Goal: Information Seeking & Learning: Learn about a topic

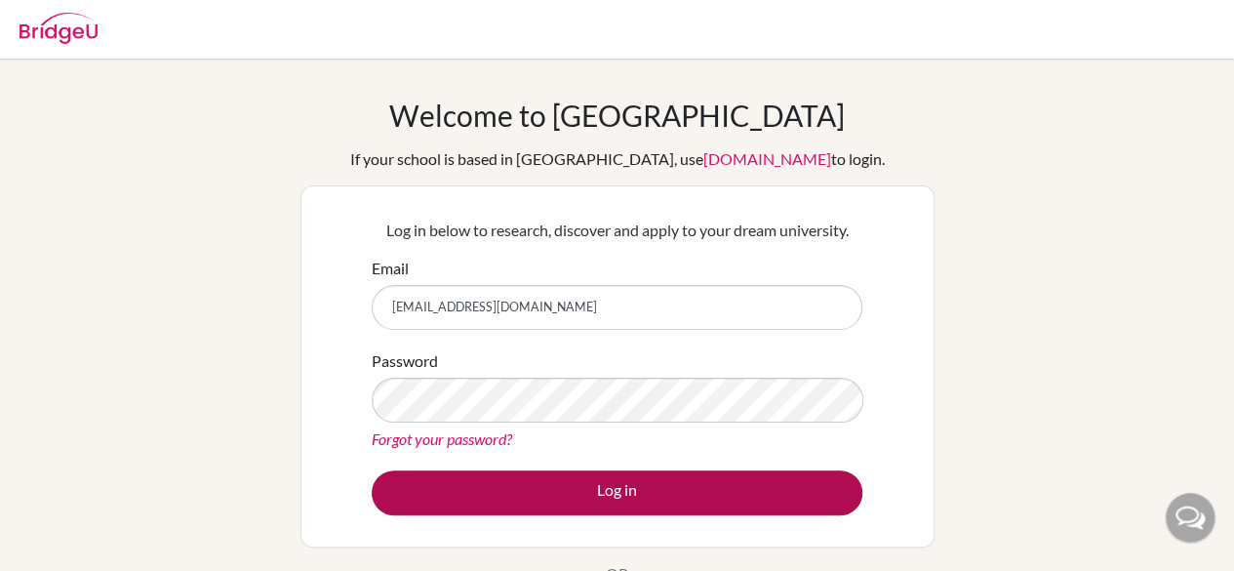
click at [554, 478] on form "Email [EMAIL_ADDRESS][DOMAIN_NAME] Password Forgot your password? Log in" at bounding box center [617, 386] width 491 height 259
click at [554, 478] on button "Log in" at bounding box center [617, 492] width 491 height 45
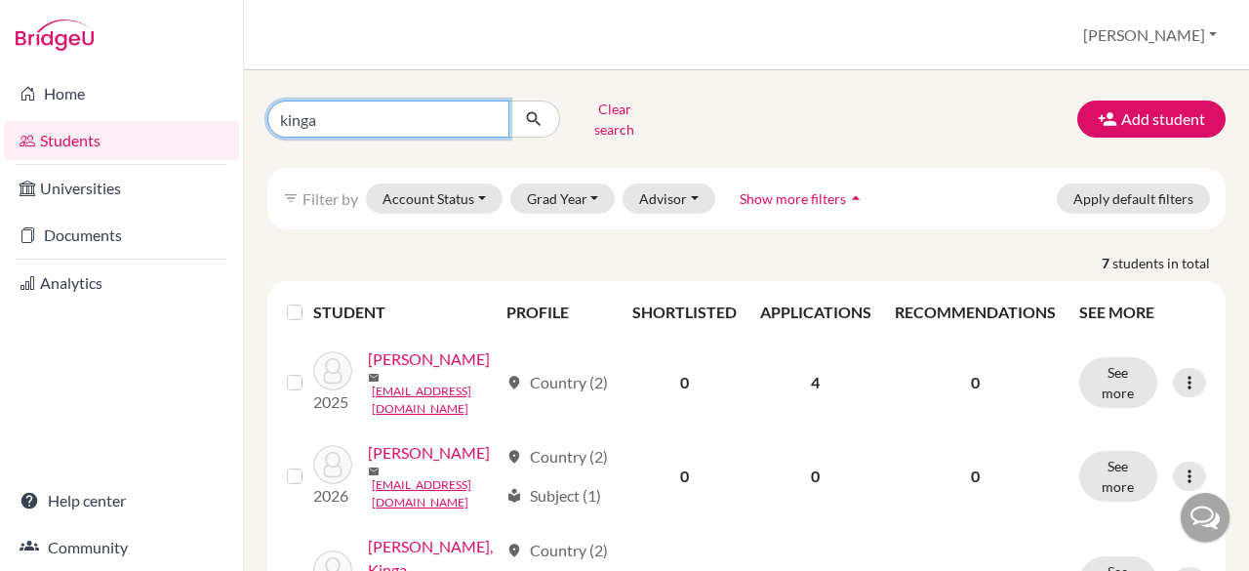
click at [417, 113] on input "kinga" at bounding box center [388, 119] width 242 height 37
type input "hanna"
click button "submit" at bounding box center [534, 119] width 52 height 37
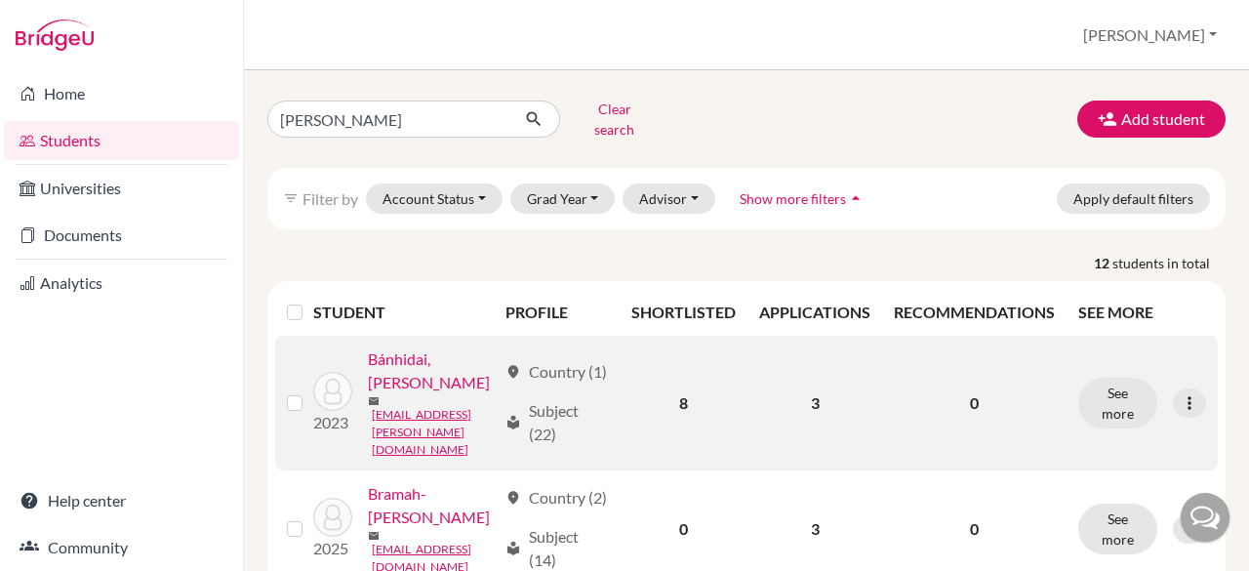
click at [410, 394] on link "Bánhidai, Hanna Adél" at bounding box center [432, 370] width 129 height 47
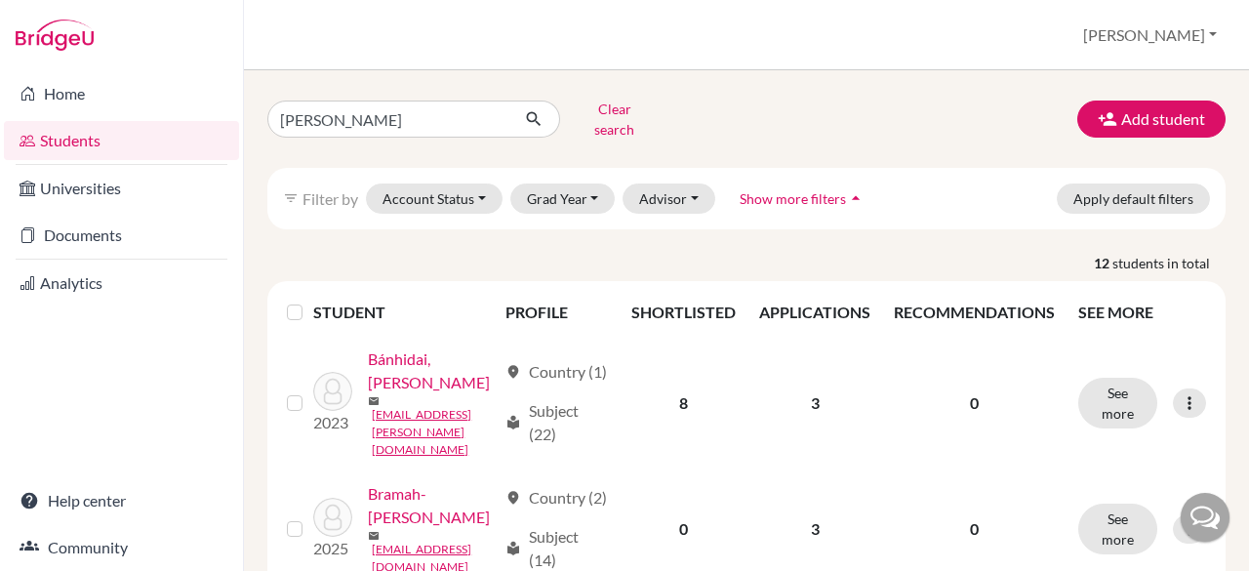
scroll to position [151, 0]
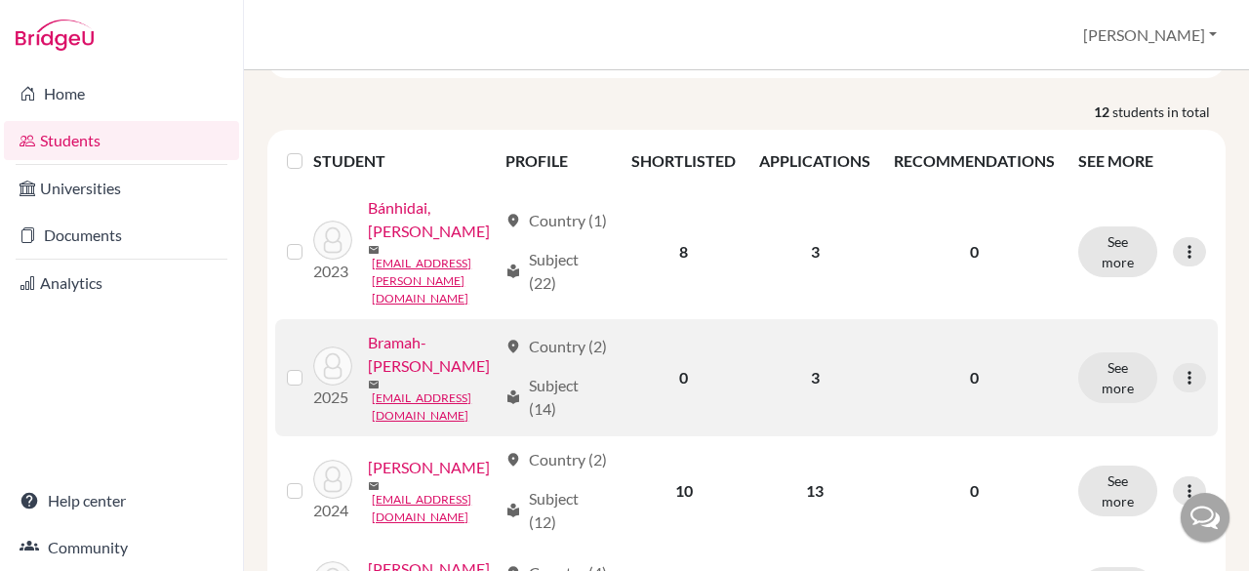
click at [391, 338] on link "Bramah-Lawani, Hanna" at bounding box center [432, 354] width 129 height 47
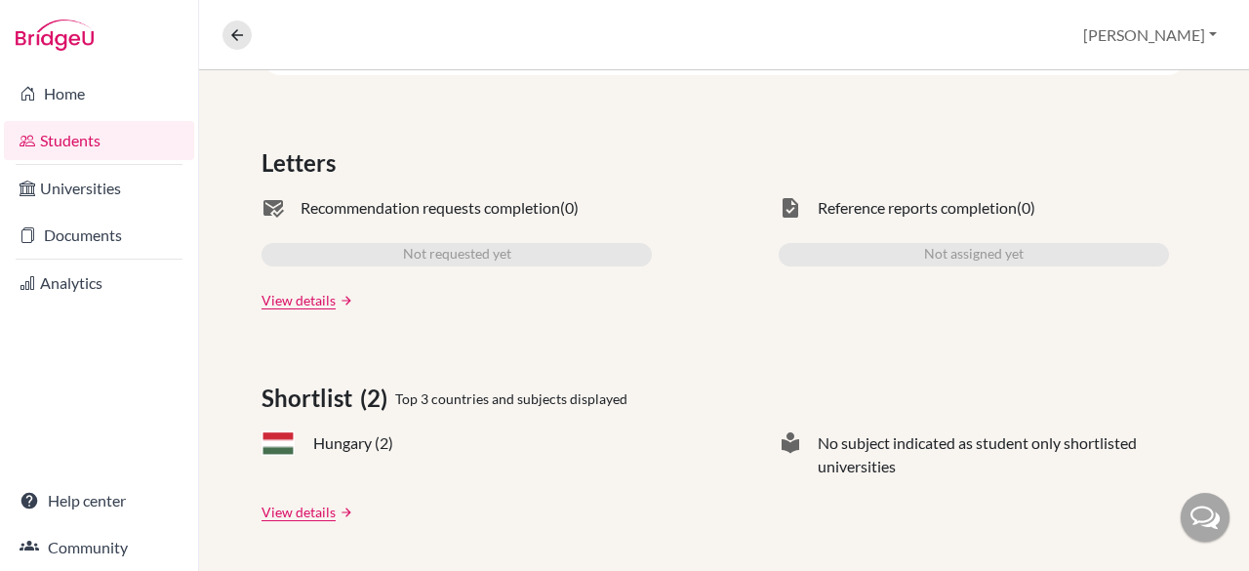
scroll to position [557, 0]
click at [301, 501] on link "View details" at bounding box center [299, 511] width 74 height 20
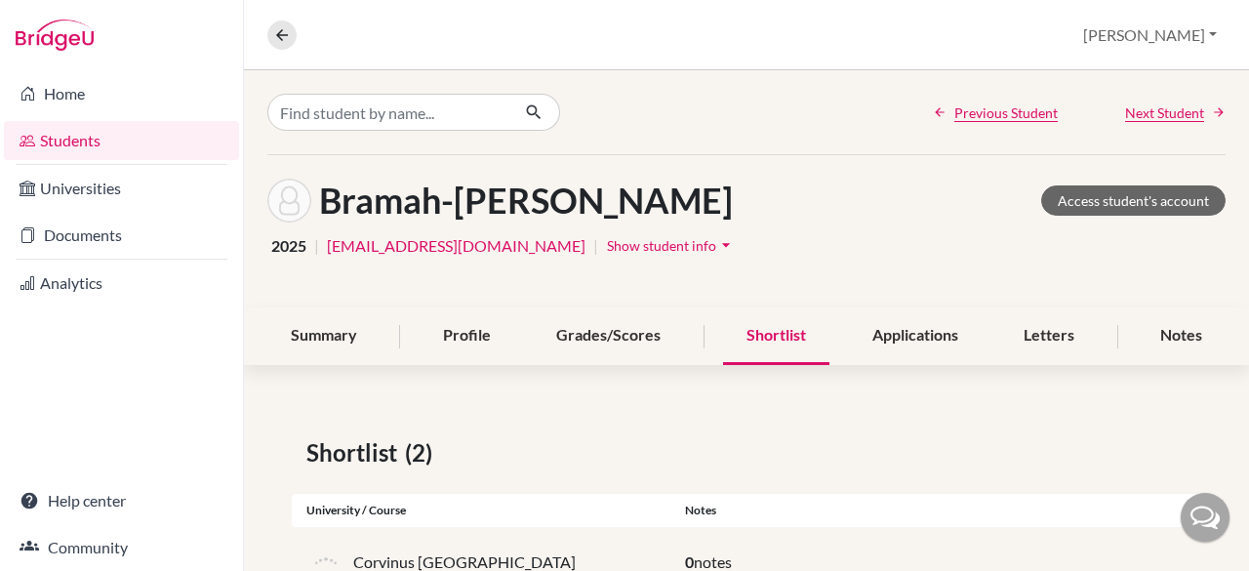
scroll to position [142, 0]
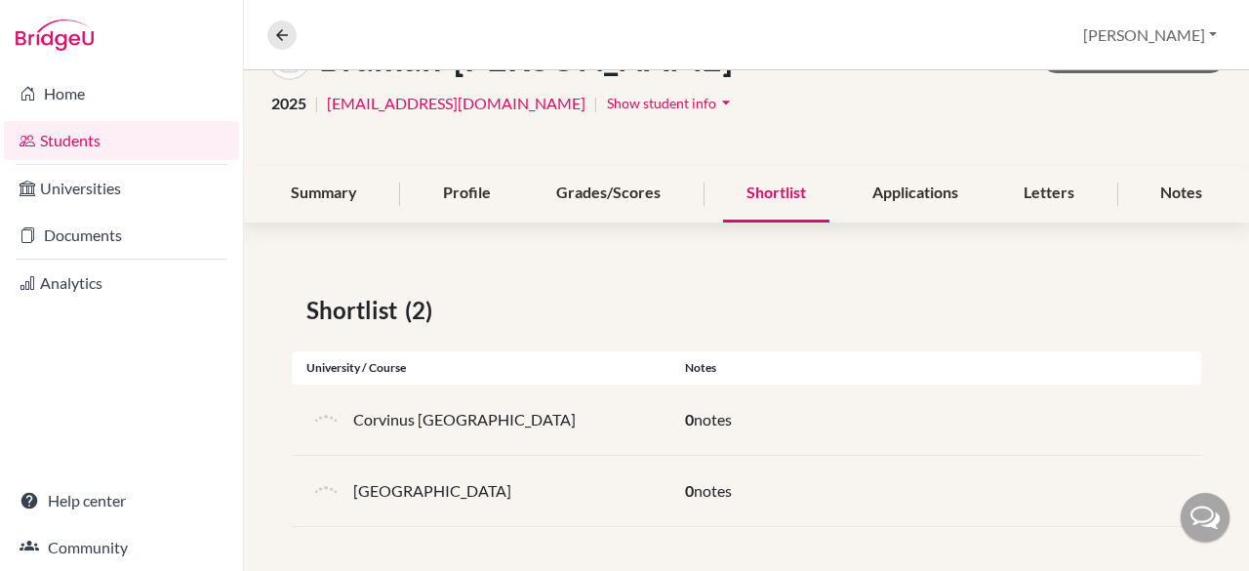
click at [850, 424] on div "0 notes" at bounding box center [935, 419] width 531 height 23
click at [919, 196] on div "Applications" at bounding box center [915, 194] width 133 height 58
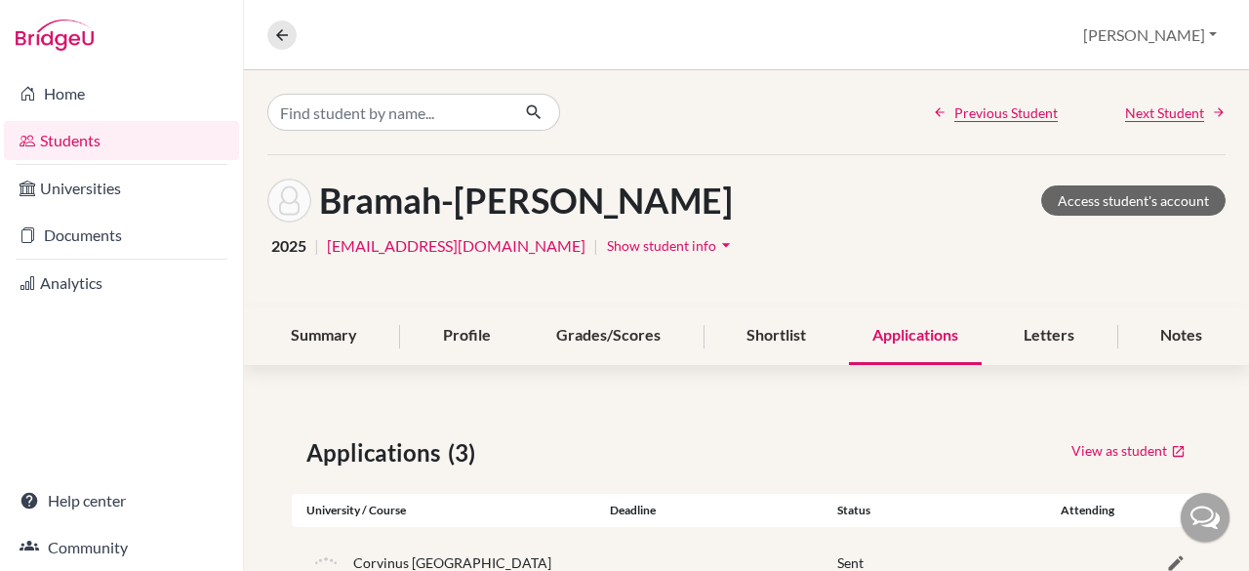
scroll to position [216, 0]
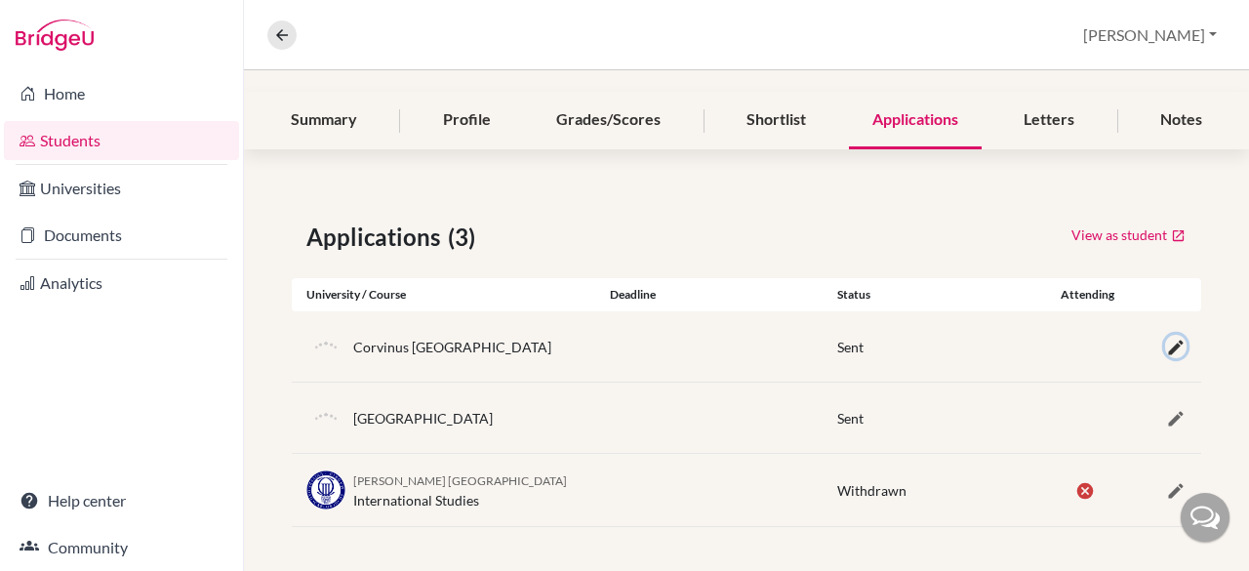
click at [1166, 347] on icon "button" at bounding box center [1176, 348] width 20 height 20
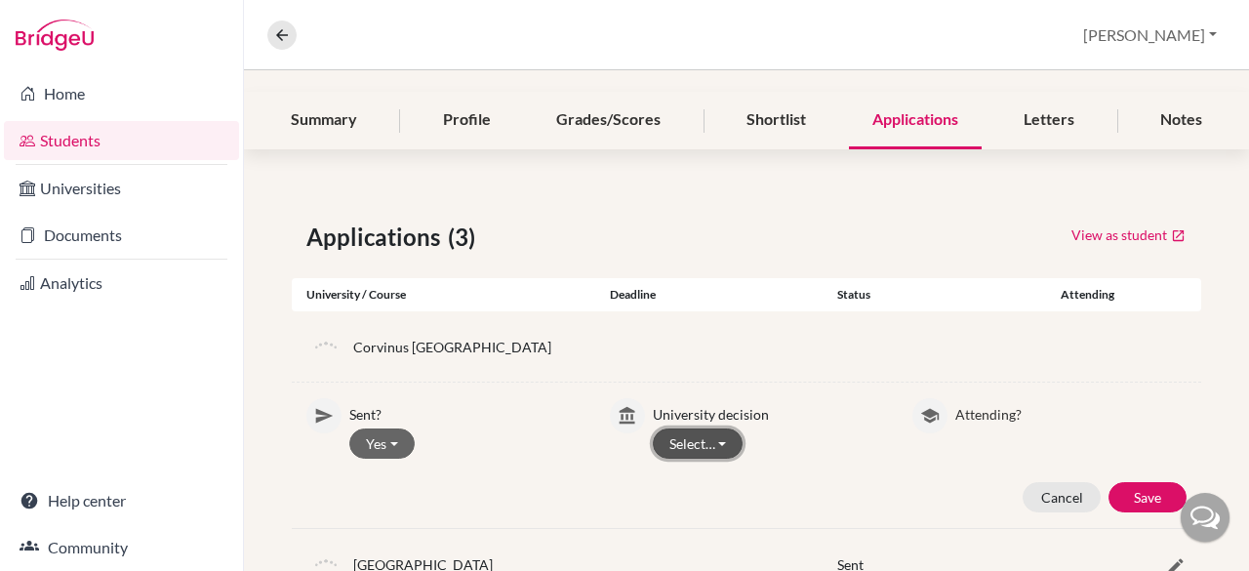
click at [692, 447] on button "Select…" at bounding box center [698, 443] width 91 height 30
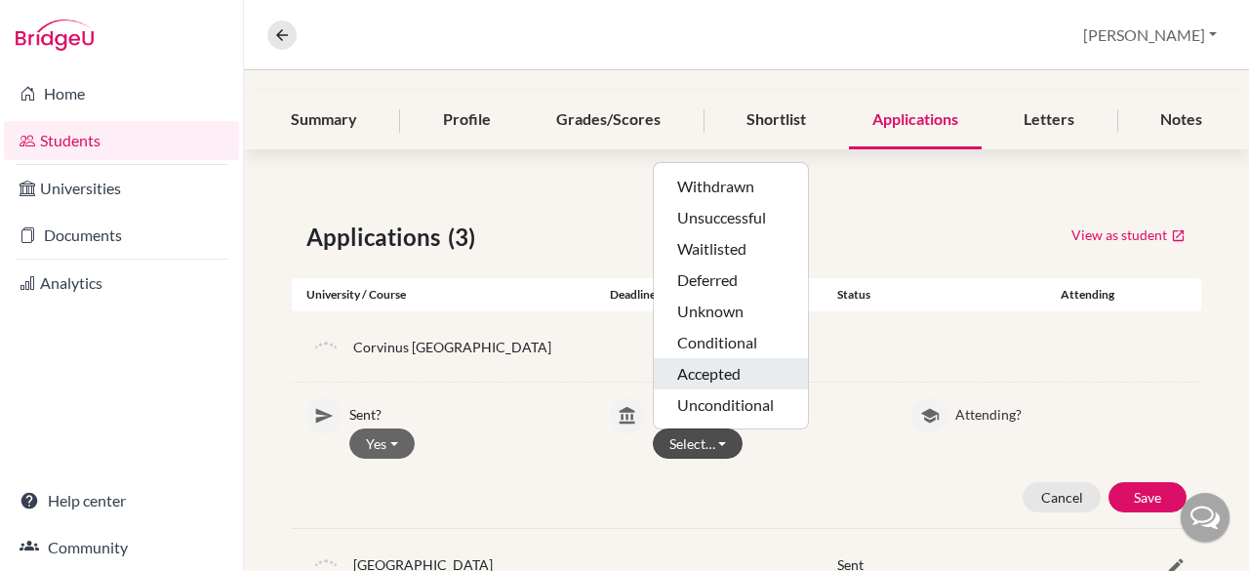
click at [722, 389] on button "Accepted" at bounding box center [731, 404] width 154 height 31
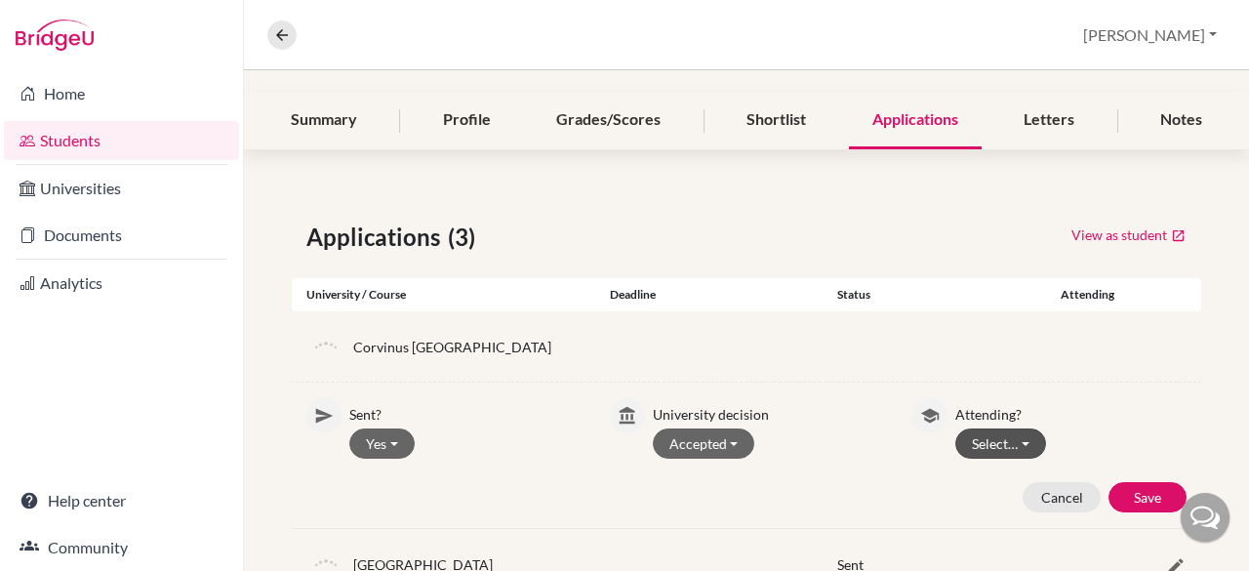
drag, startPoint x: 997, startPoint y: 424, endPoint x: 997, endPoint y: 444, distance: 19.5
click at [997, 444] on div "Attending? Select… Attending Not attending" at bounding box center [1070, 428] width 231 height 60
click at [997, 444] on button "Select…" at bounding box center [1000, 443] width 91 height 30
click at [1001, 501] on button "Attending" at bounding box center [1033, 516] width 154 height 31
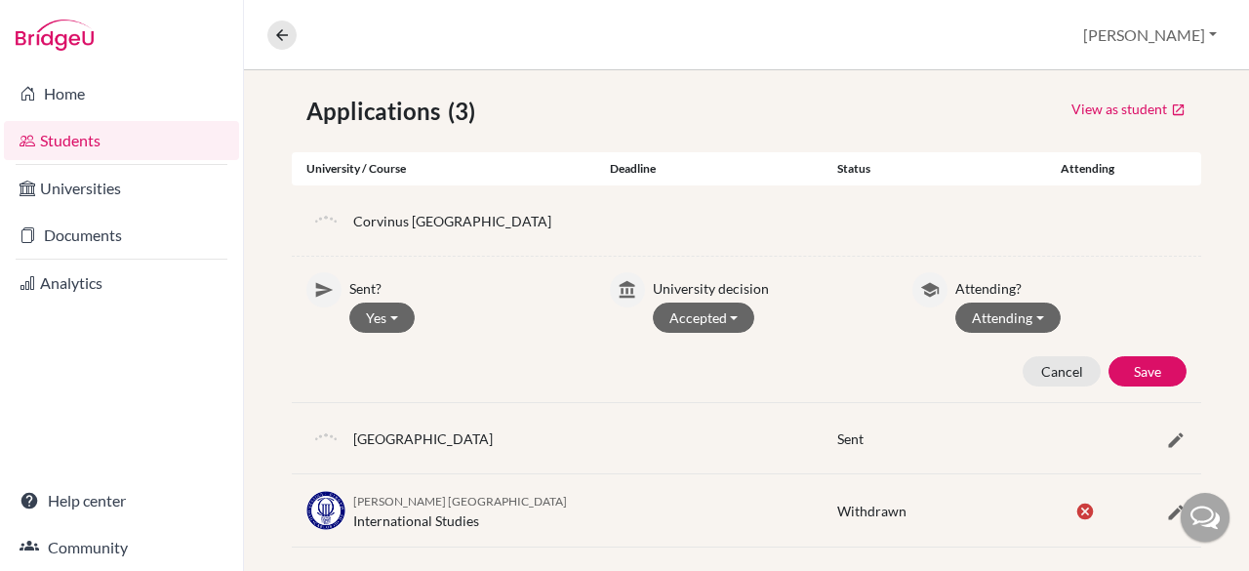
scroll to position [342, 0]
click at [1007, 322] on button "Attending" at bounding box center [1007, 317] width 105 height 30
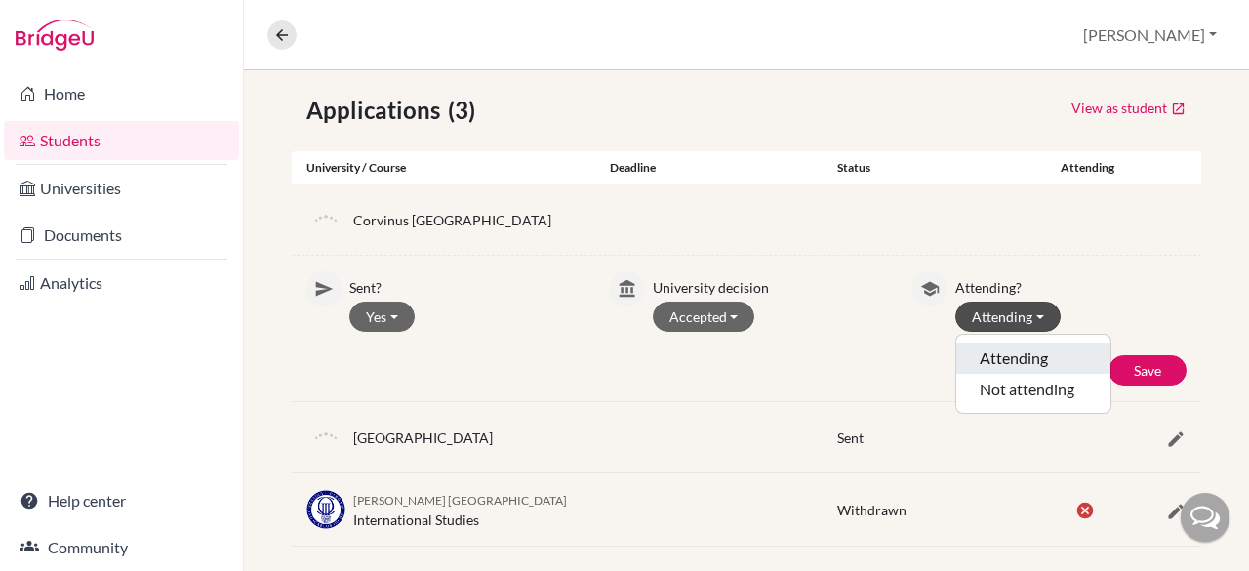
click at [1008, 374] on button "Attending" at bounding box center [1033, 389] width 154 height 31
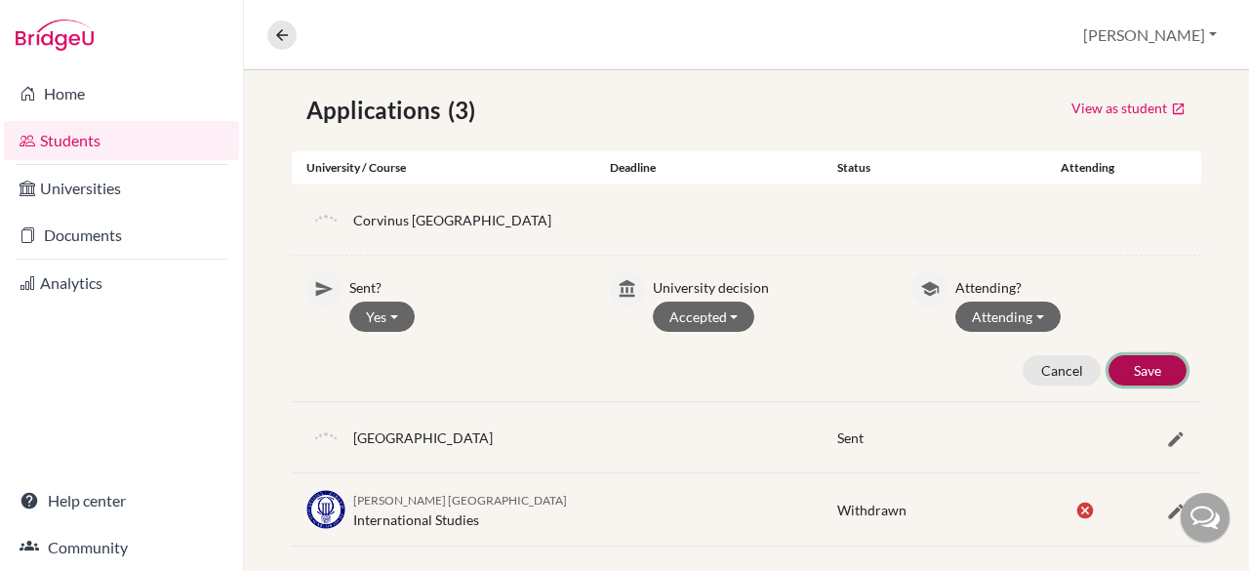
click at [1114, 371] on button "Save" at bounding box center [1147, 370] width 78 height 30
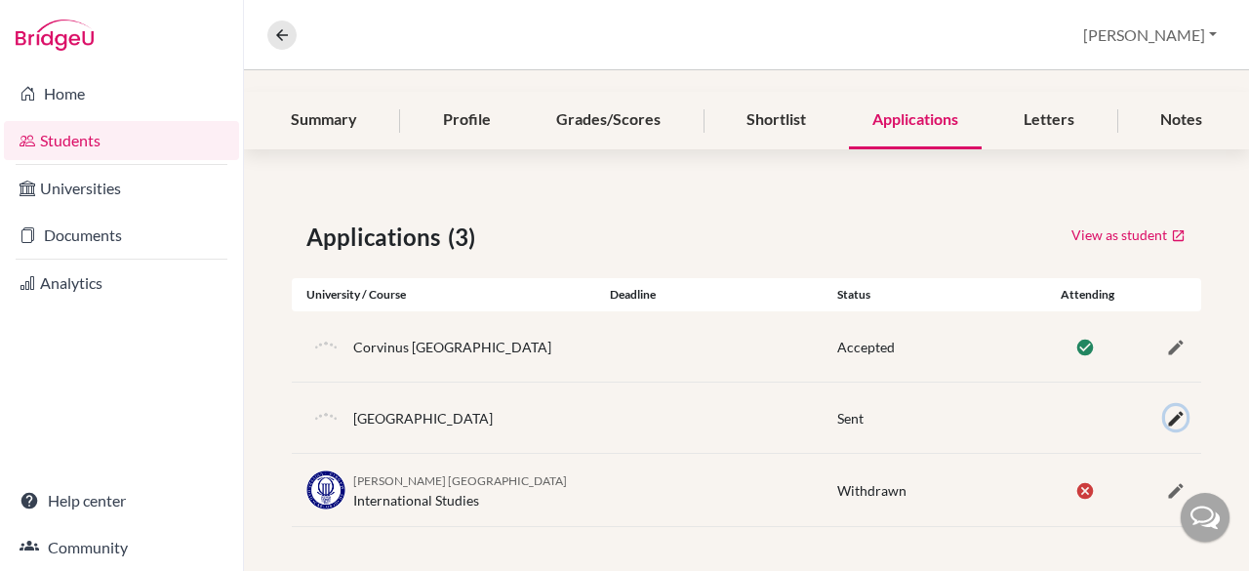
click at [1166, 419] on icon "button" at bounding box center [1176, 419] width 20 height 20
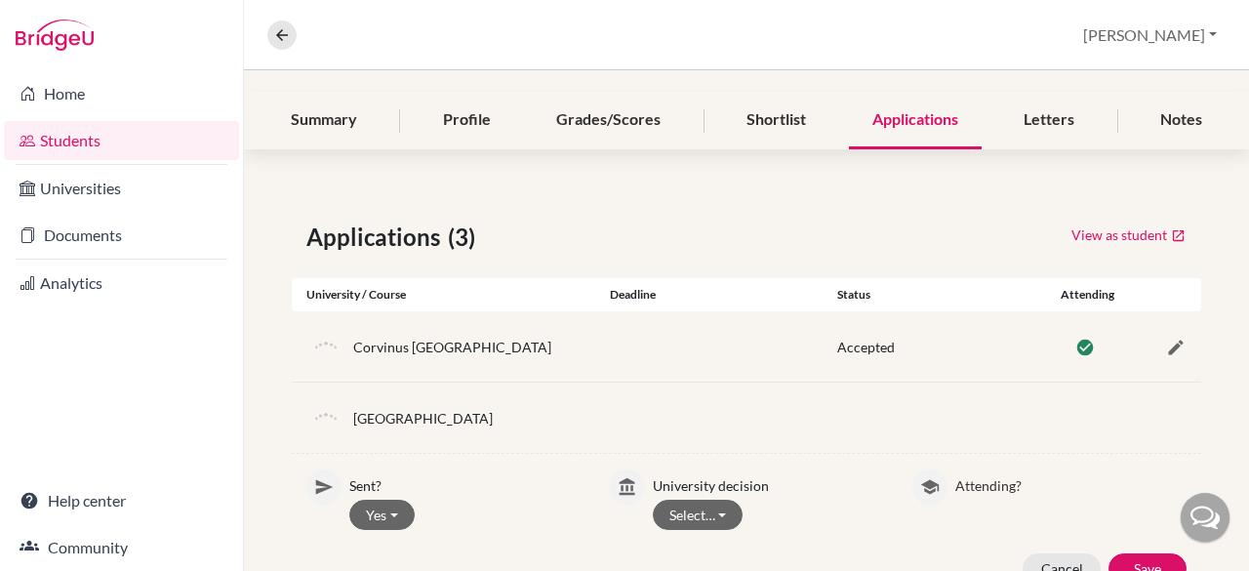
scroll to position [318, 0]
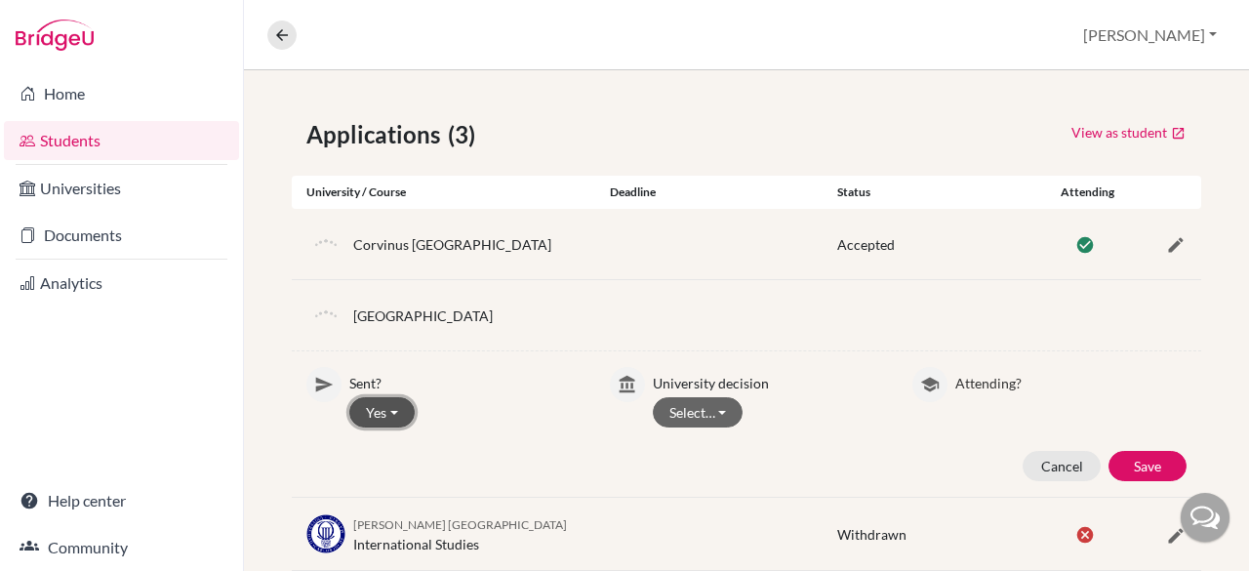
click at [392, 412] on button "Yes" at bounding box center [381, 412] width 65 height 30
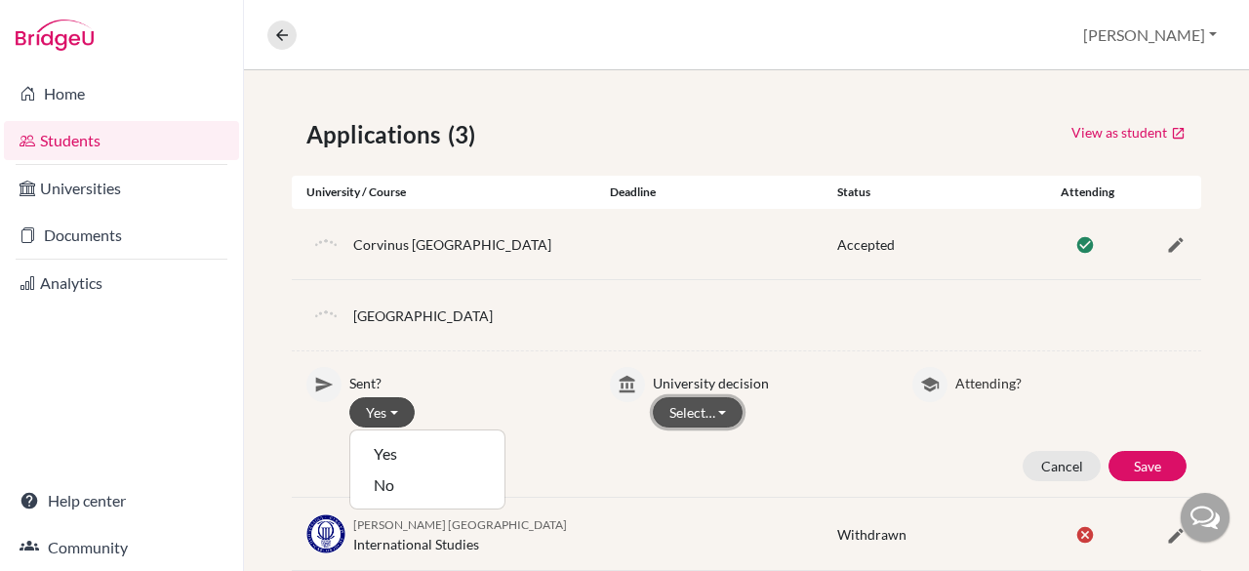
click at [712, 413] on button "Select…" at bounding box center [698, 412] width 91 height 30
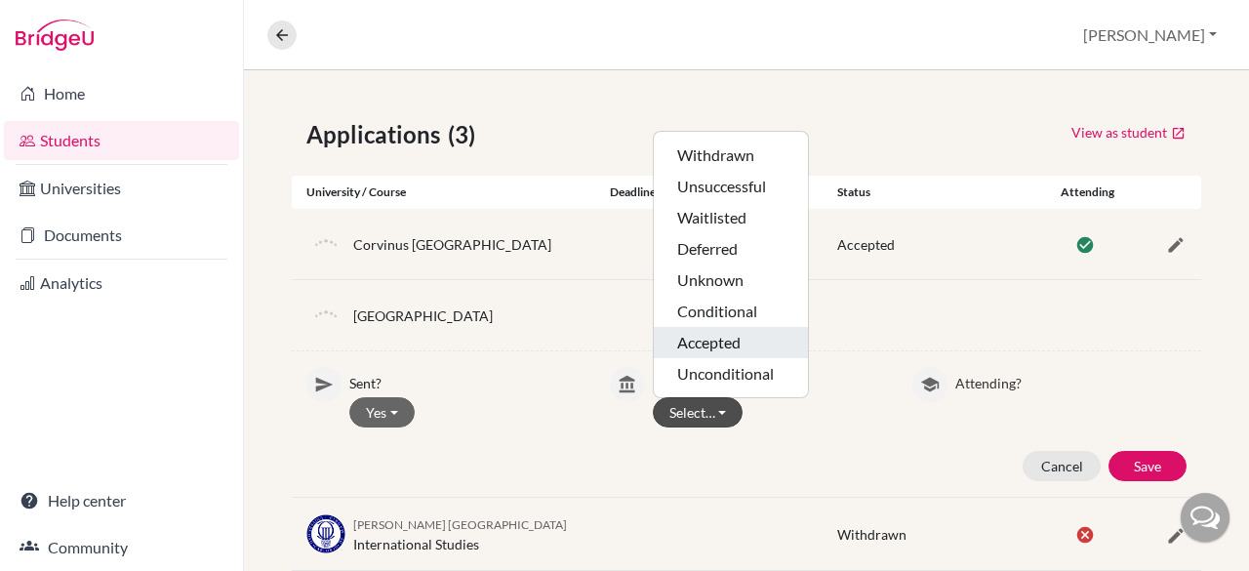
click at [714, 358] on button "Accepted" at bounding box center [731, 373] width 154 height 31
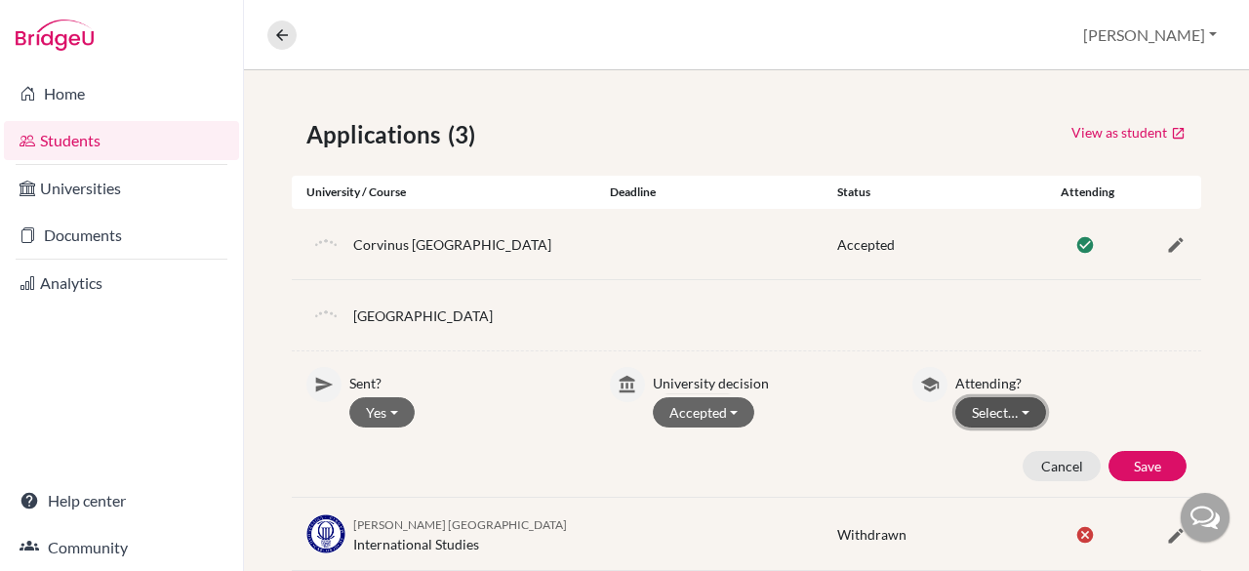
click at [1013, 410] on button "Select…" at bounding box center [1000, 412] width 91 height 30
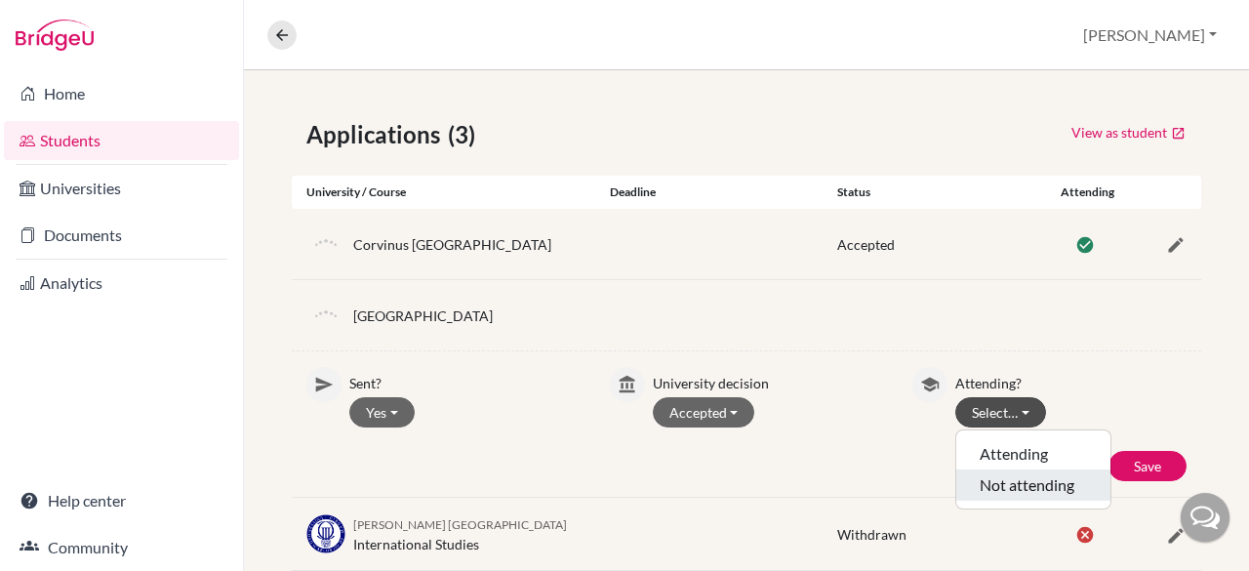
click at [1009, 491] on button "Not attending" at bounding box center [1033, 484] width 154 height 31
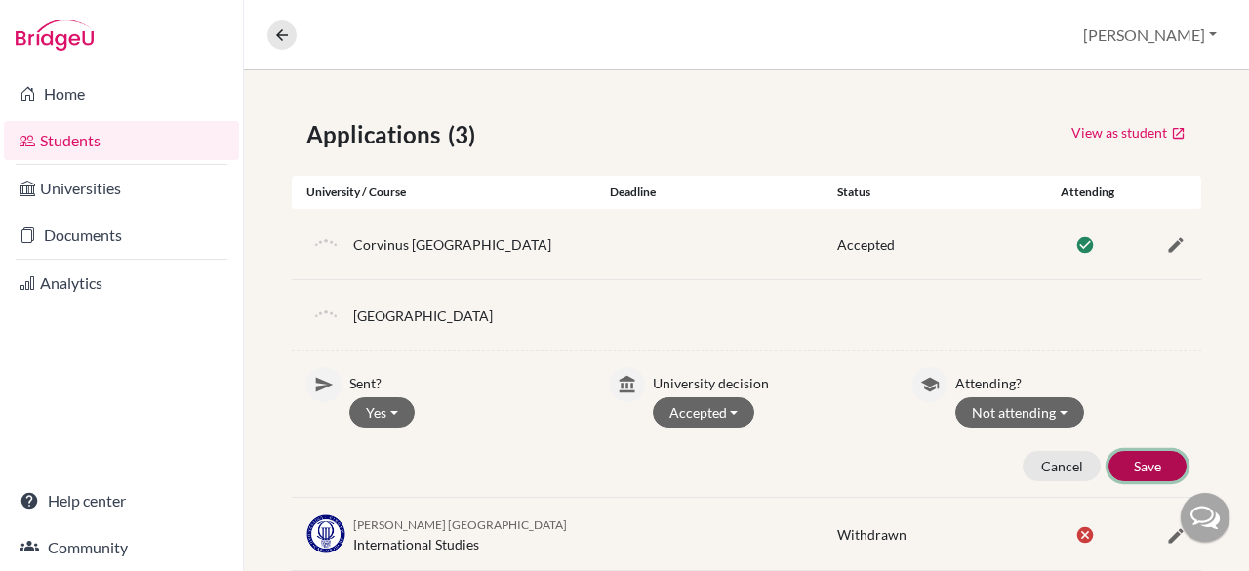
click at [1117, 460] on button "Save" at bounding box center [1147, 466] width 78 height 30
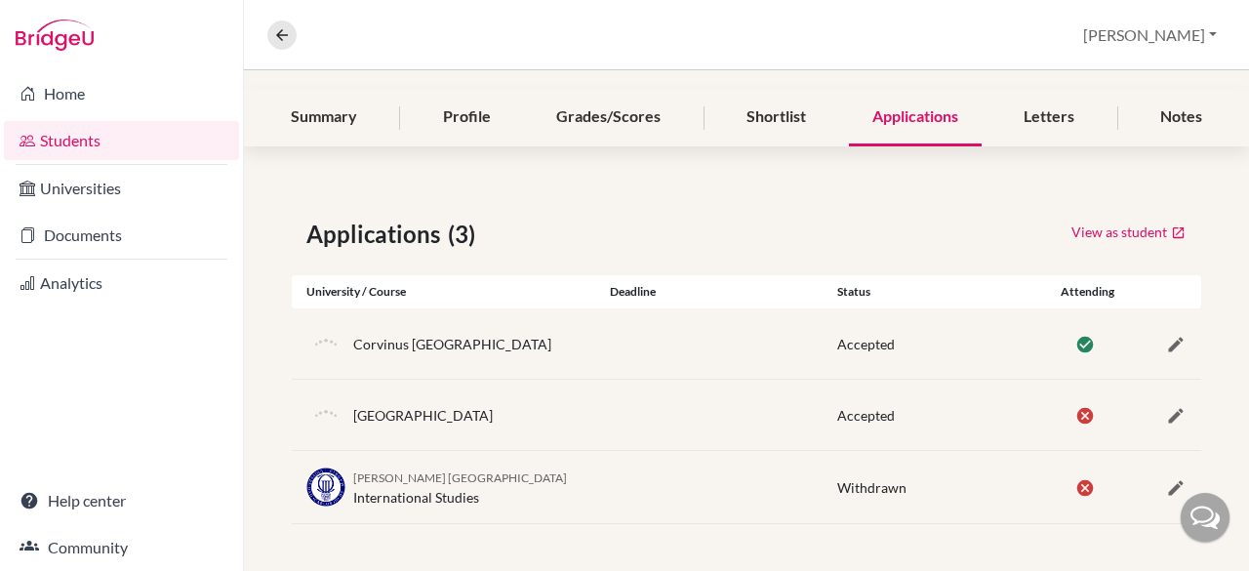
scroll to position [216, 0]
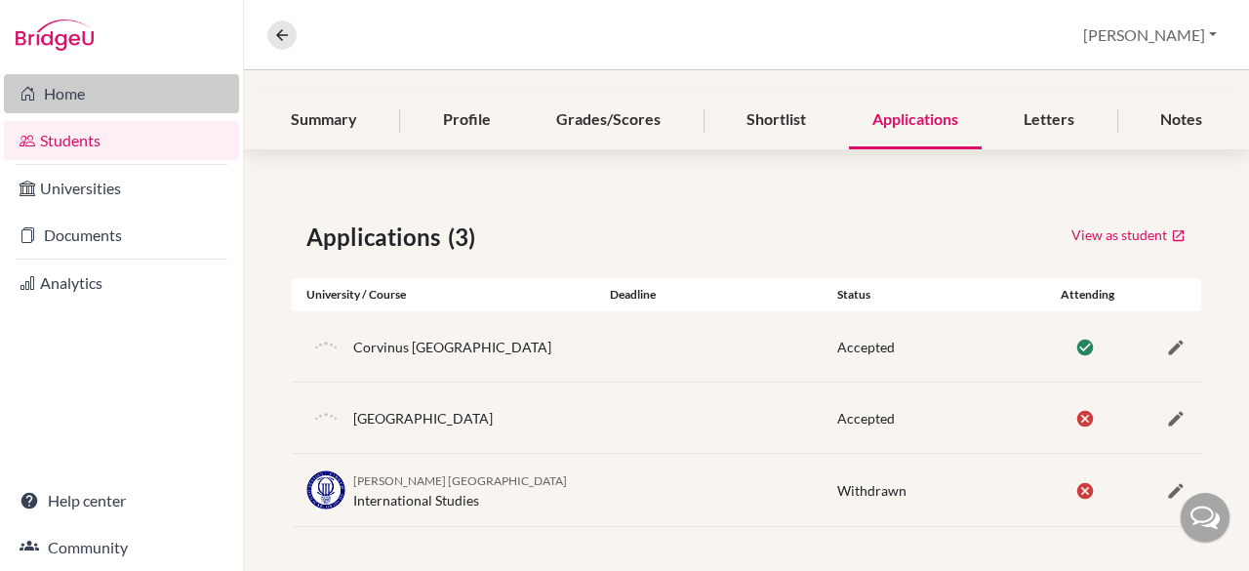
click at [70, 94] on link "Home" at bounding box center [121, 93] width 235 height 39
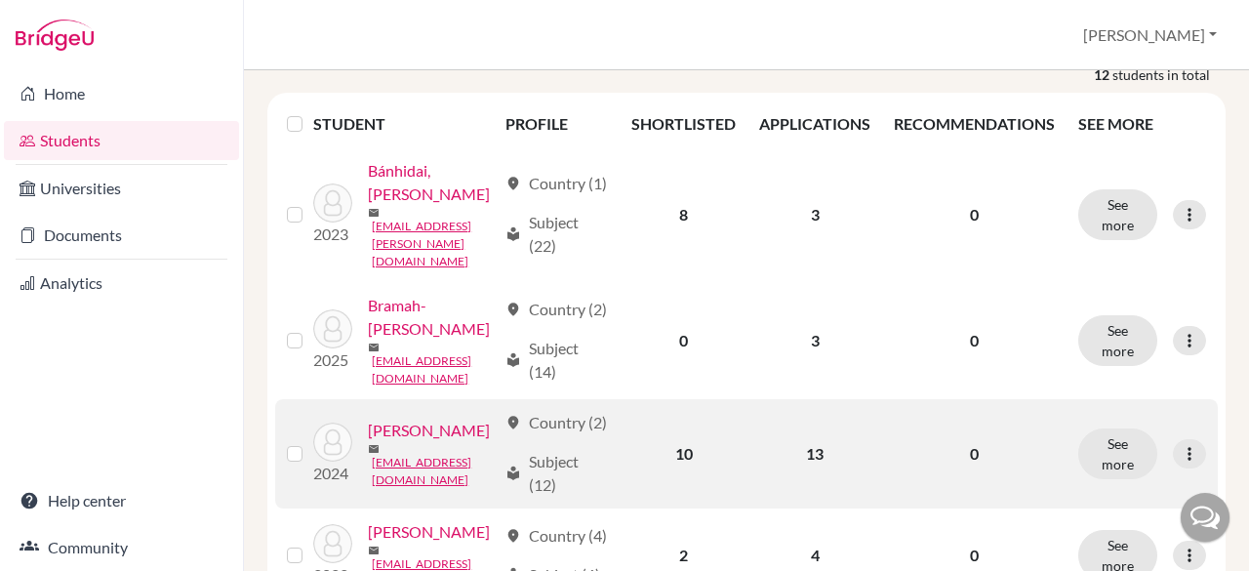
scroll to position [236, 0]
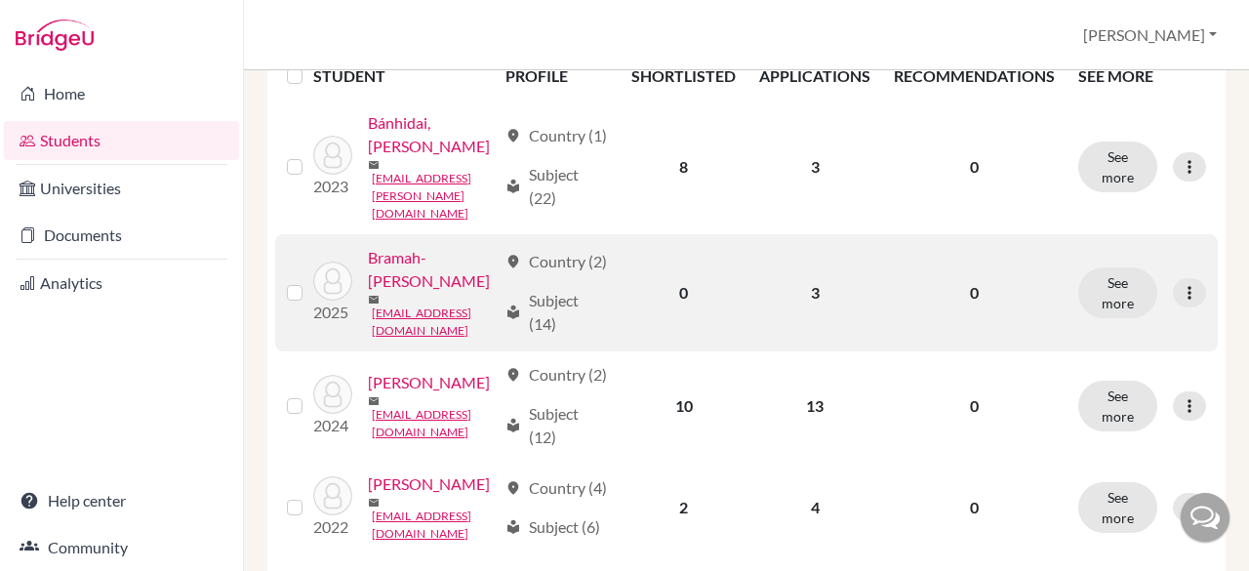
click at [447, 276] on link "Bramah-Lawani, Hanna" at bounding box center [432, 269] width 129 height 47
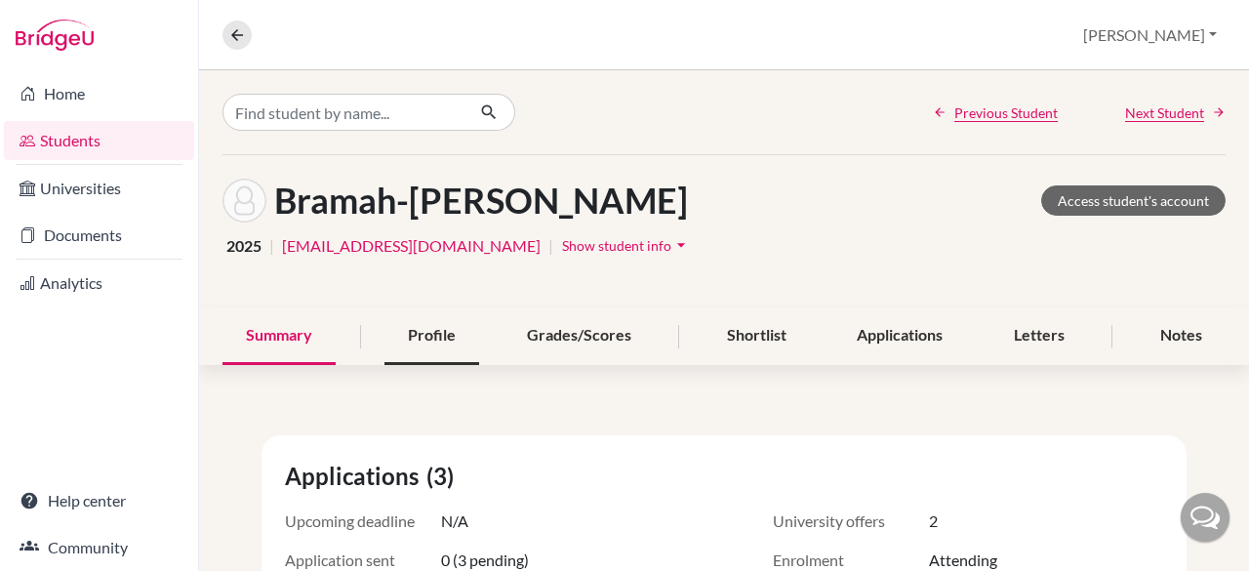
click at [418, 317] on div "Profile" at bounding box center [431, 336] width 95 height 58
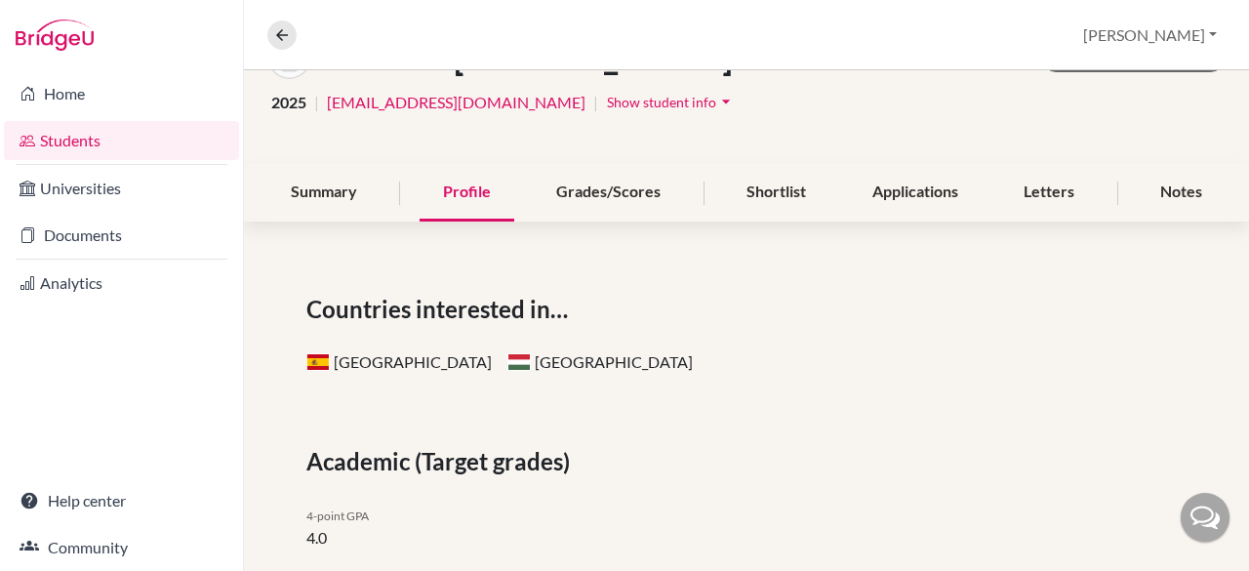
scroll to position [138, 0]
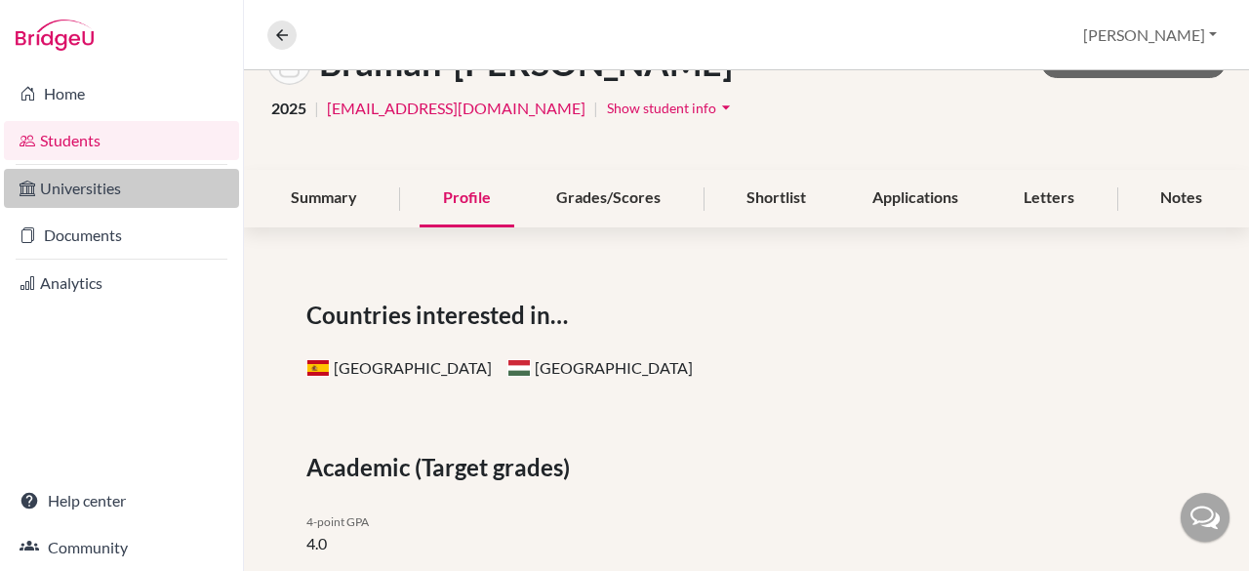
click at [78, 175] on link "Universities" at bounding box center [121, 188] width 235 height 39
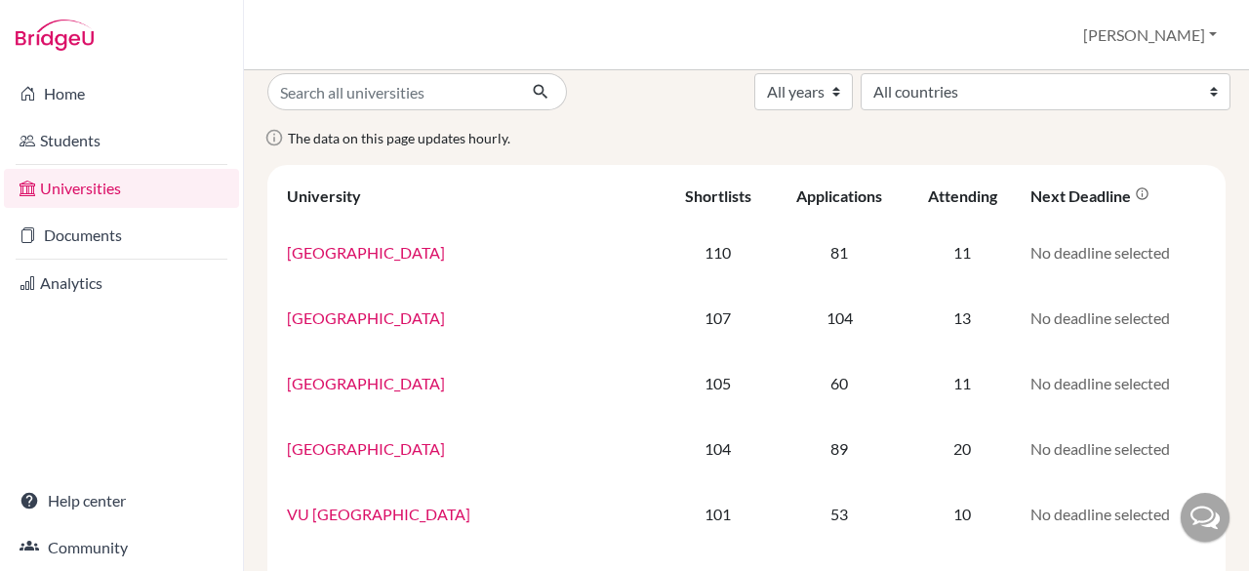
scroll to position [4, 0]
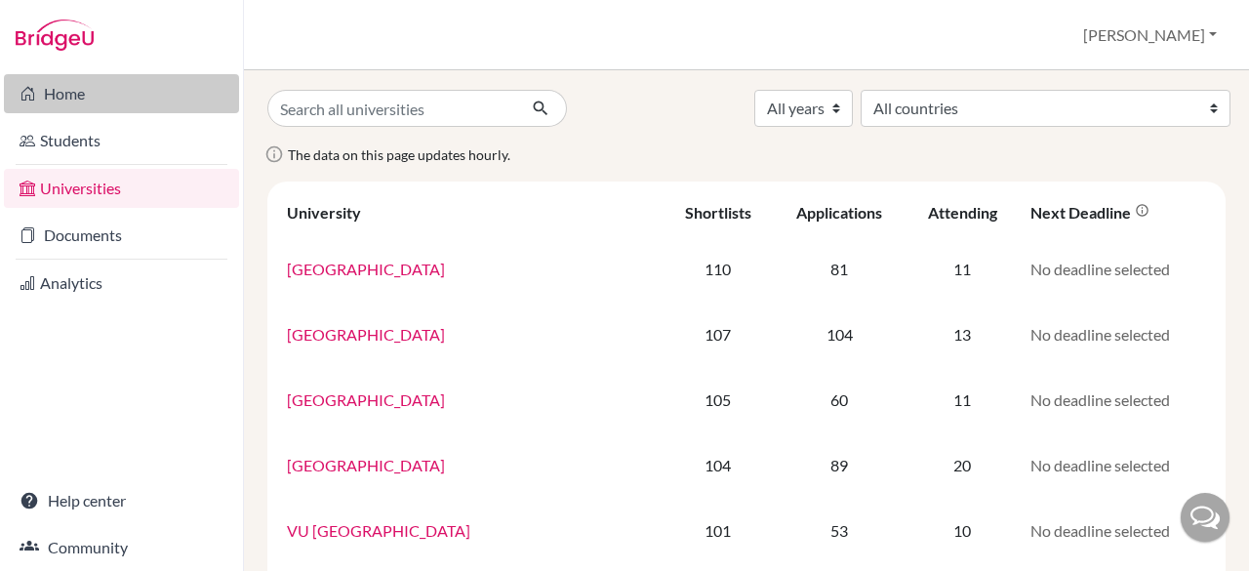
click at [94, 104] on link "Home" at bounding box center [121, 93] width 235 height 39
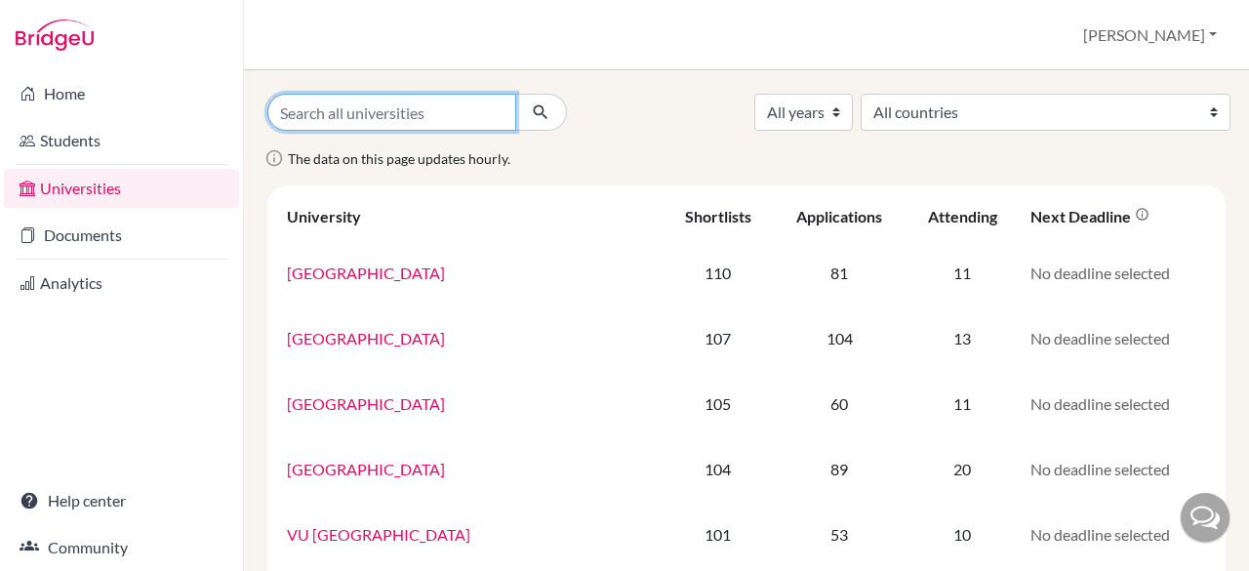
click at [336, 106] on input "Search all universities" at bounding box center [391, 112] width 249 height 37
type input "[GEOGRAPHIC_DATA]"
click at [515, 94] on button "submit" at bounding box center [541, 112] width 52 height 37
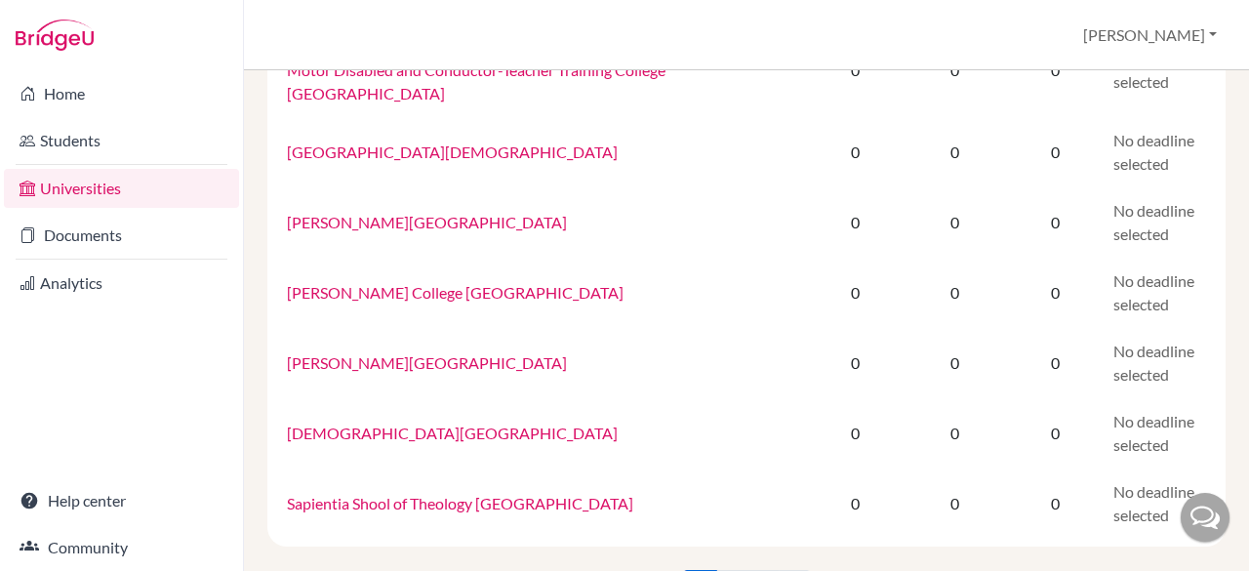
scroll to position [1555, 0]
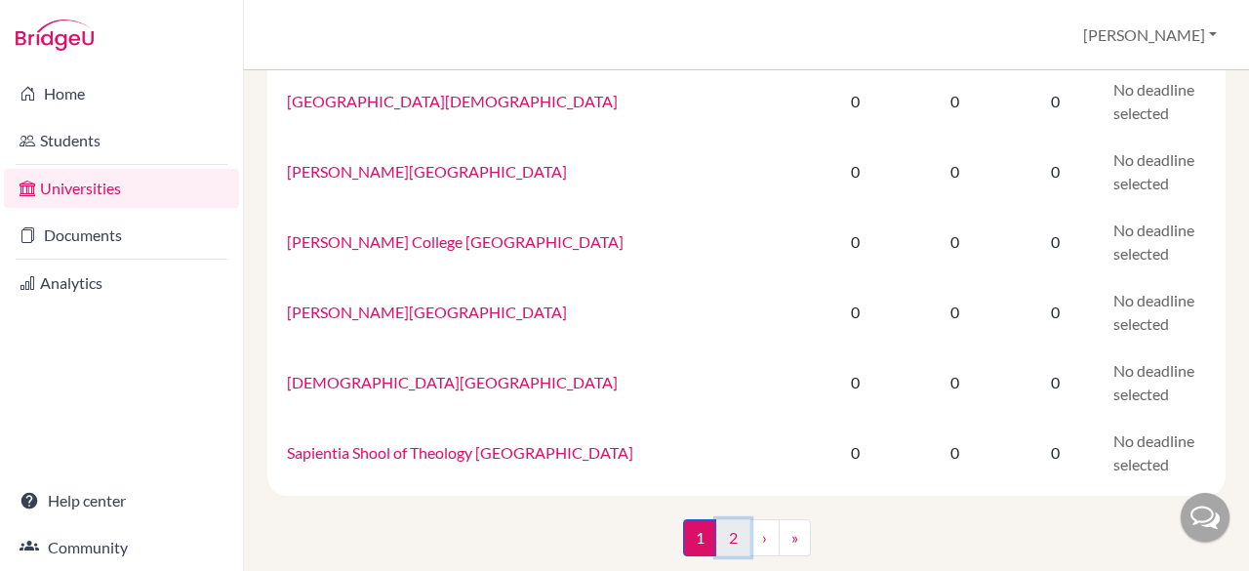
click at [717, 519] on link "2" at bounding box center [733, 537] width 34 height 37
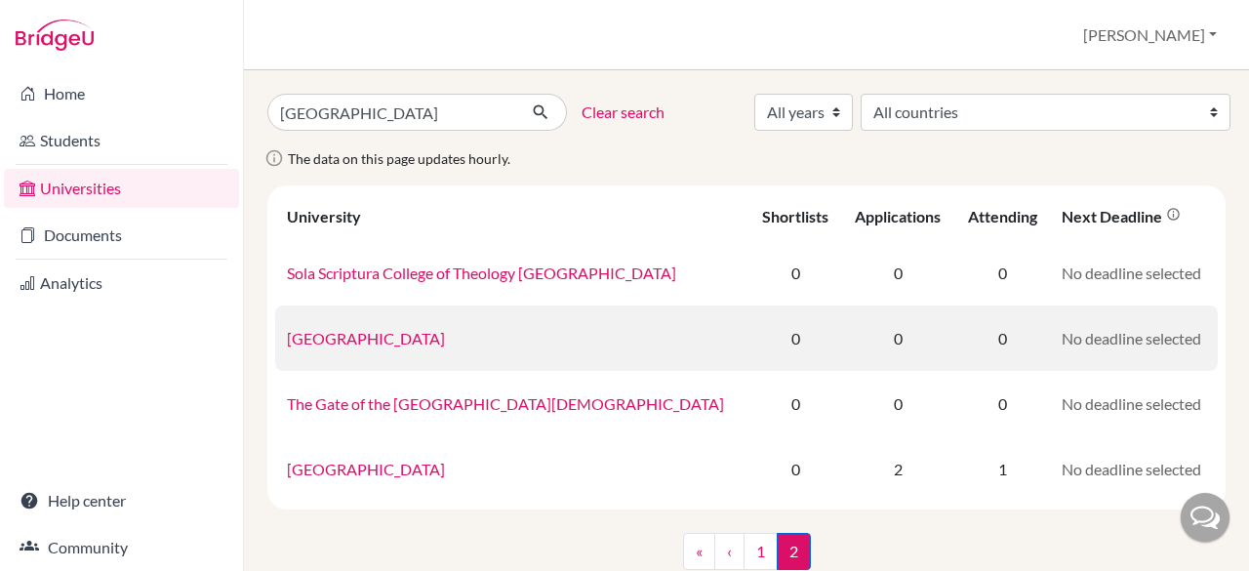
scroll to position [37, 0]
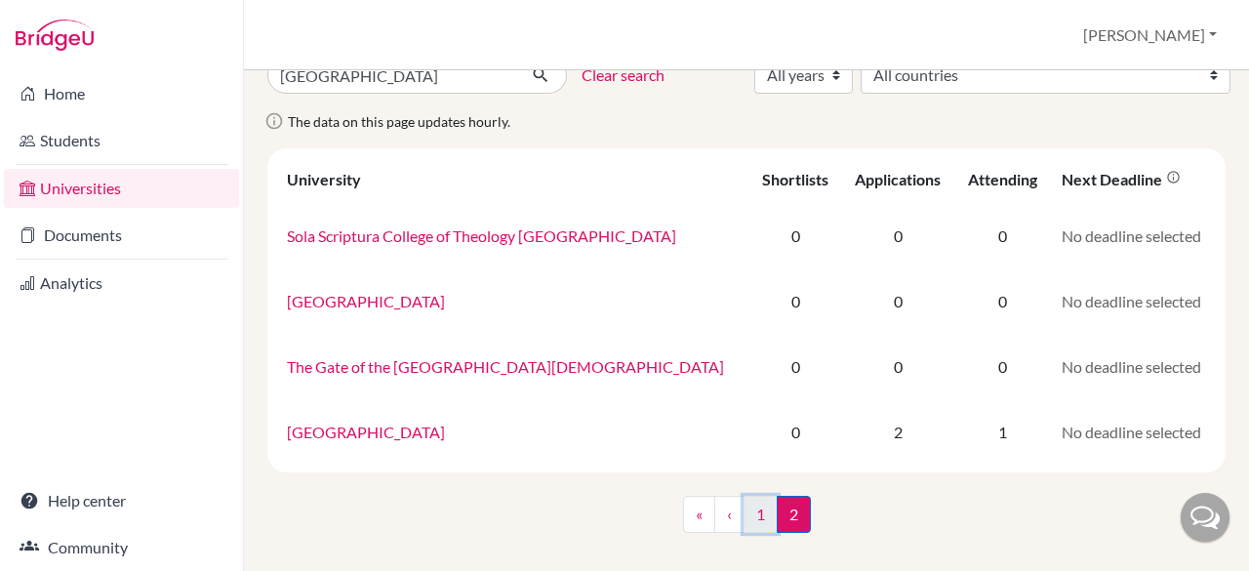
click at [749, 516] on link "1" at bounding box center [761, 514] width 34 height 37
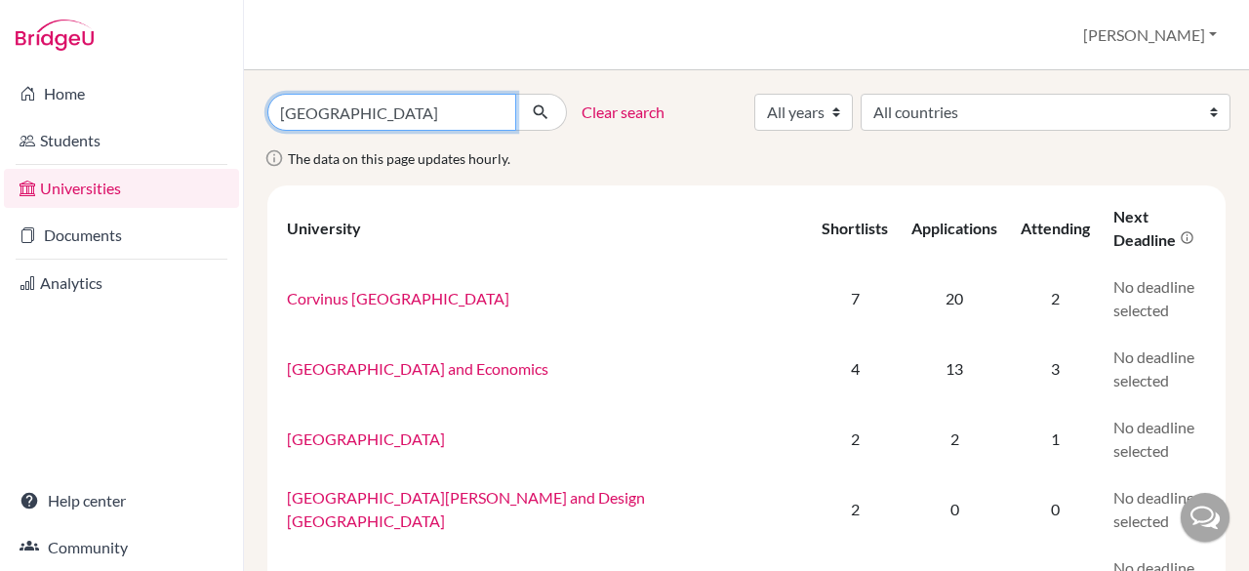
click at [459, 108] on input "[GEOGRAPHIC_DATA]" at bounding box center [391, 112] width 249 height 37
paste input "University of Economics and Business"
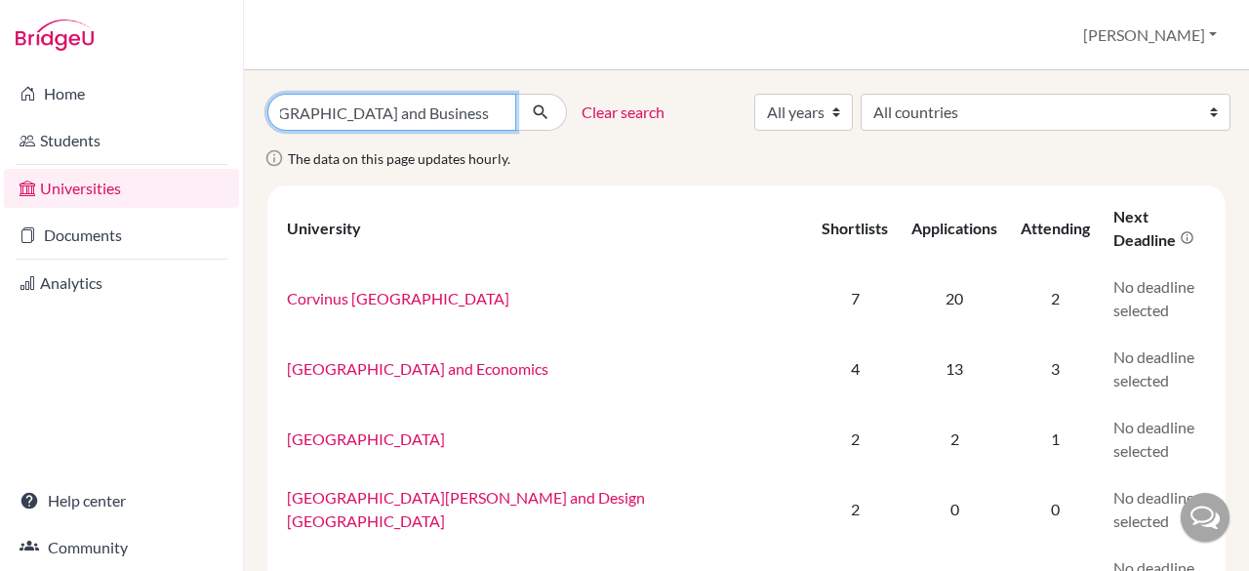
type input "Budapest [GEOGRAPHIC_DATA] and Business"
click at [515, 94] on button "submit" at bounding box center [541, 112] width 52 height 37
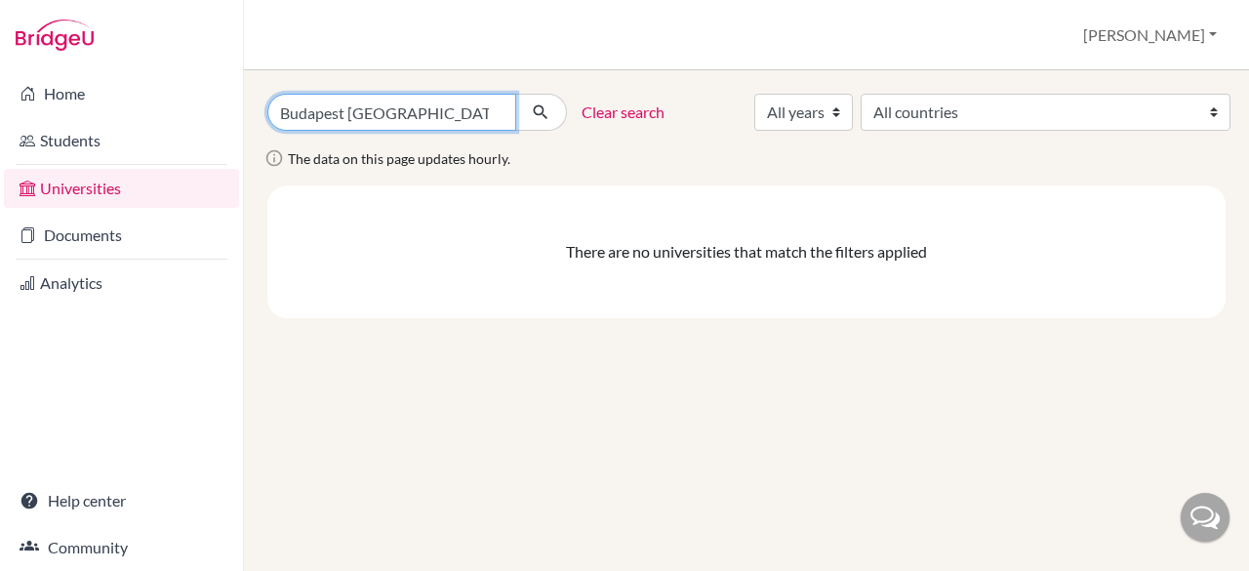
scroll to position [0, 113]
drag, startPoint x: 423, startPoint y: 116, endPoint x: 636, endPoint y: 100, distance: 213.4
click at [636, 100] on div "Budapest University of Economics and Business Clear search All years 2026 2025 …" at bounding box center [746, 112] width 987 height 37
type input "[GEOGRAPHIC_DATA]"
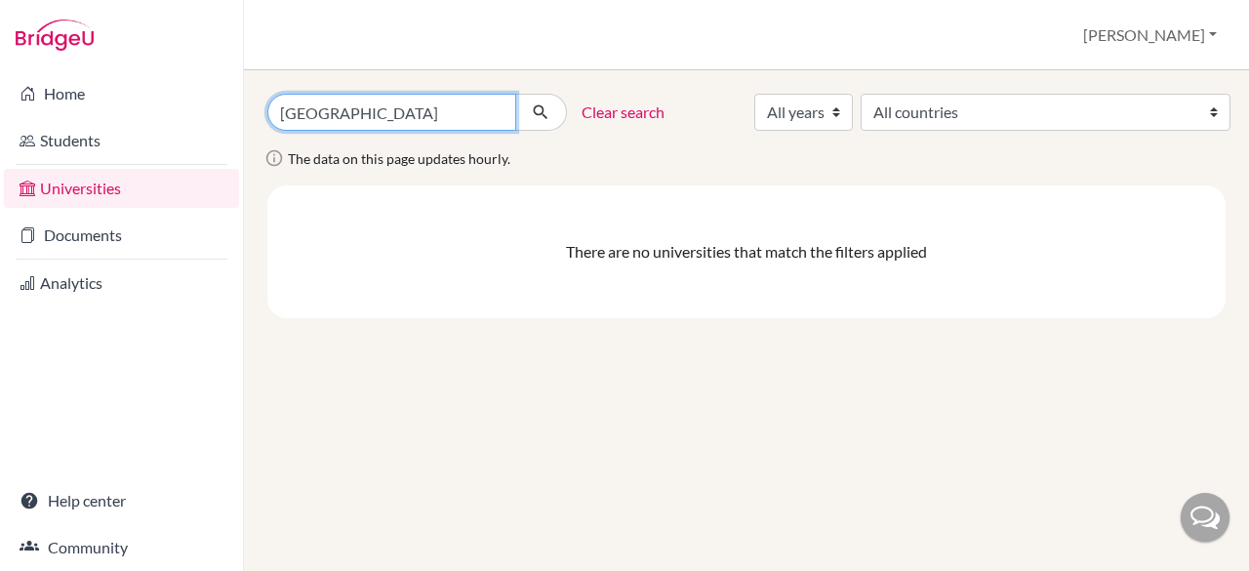
click at [515, 94] on button "submit" at bounding box center [541, 112] width 52 height 37
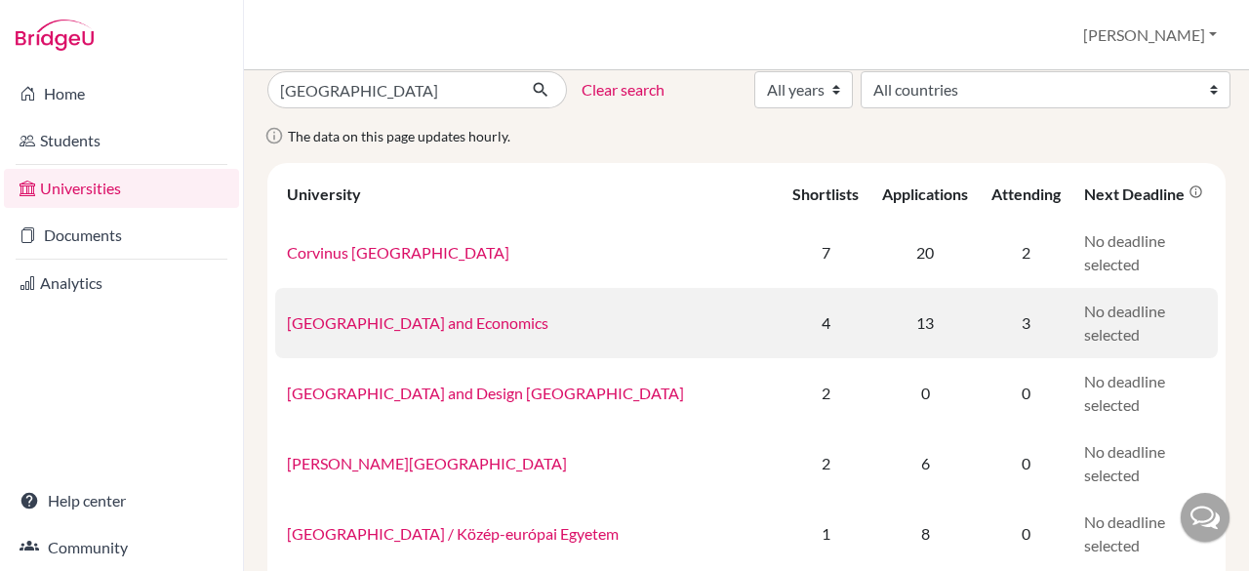
scroll to position [23, 0]
click at [324, 325] on link "[GEOGRAPHIC_DATA] and Economics" at bounding box center [418, 321] width 262 height 19
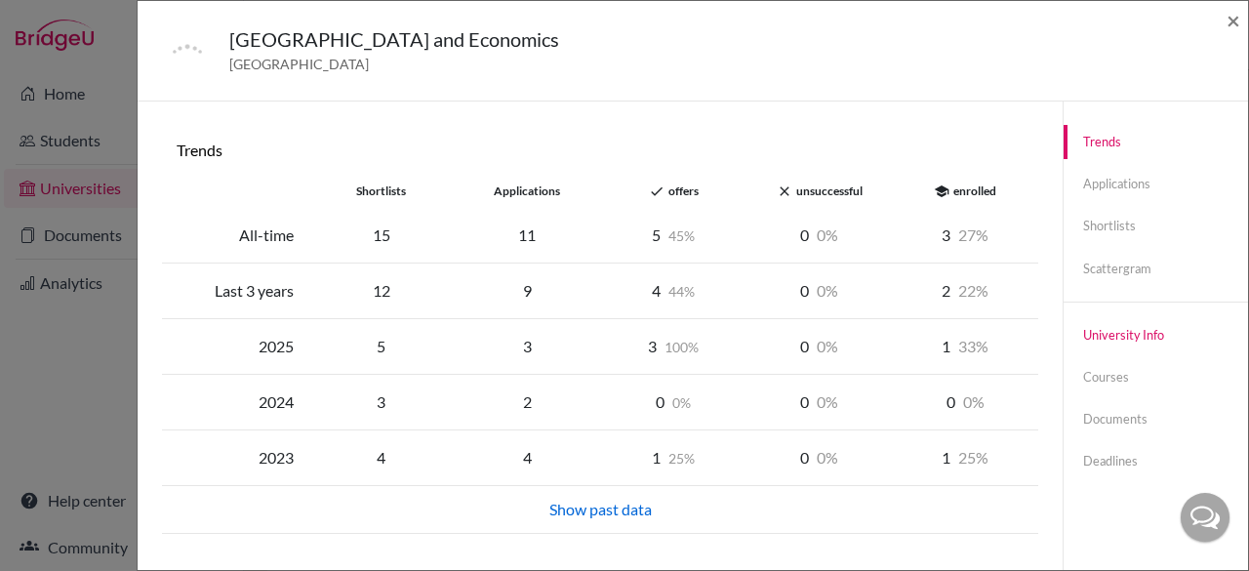
click at [1107, 323] on link "University info" at bounding box center [1156, 335] width 184 height 34
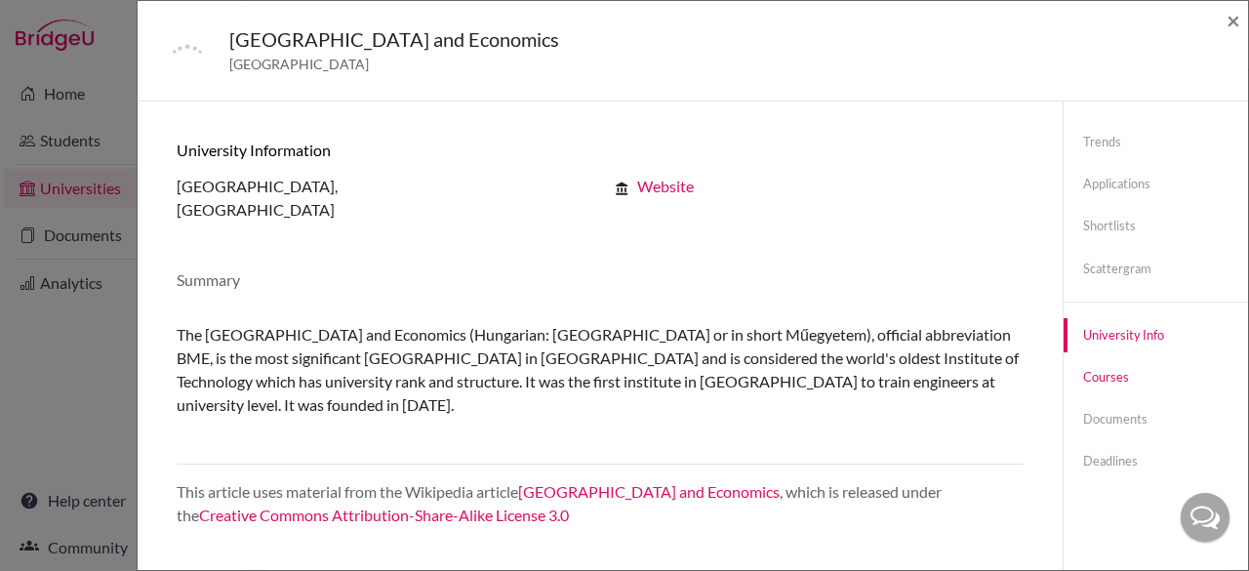
click at [1097, 384] on link "Courses" at bounding box center [1156, 377] width 184 height 34
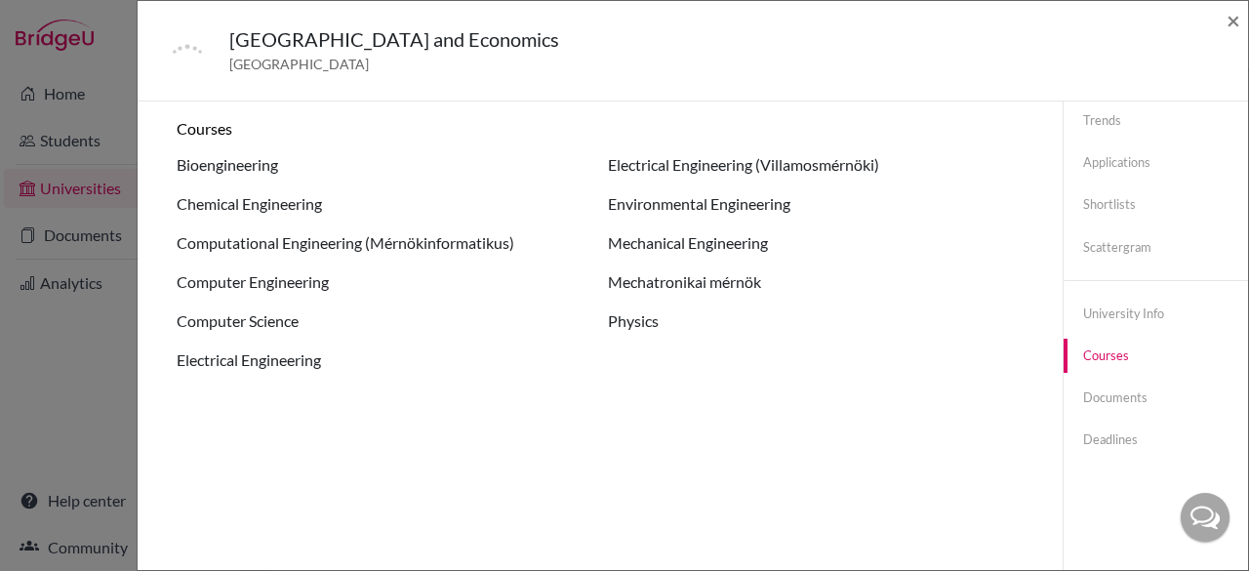
scroll to position [22, 0]
click at [1105, 305] on link "University info" at bounding box center [1156, 313] width 184 height 34
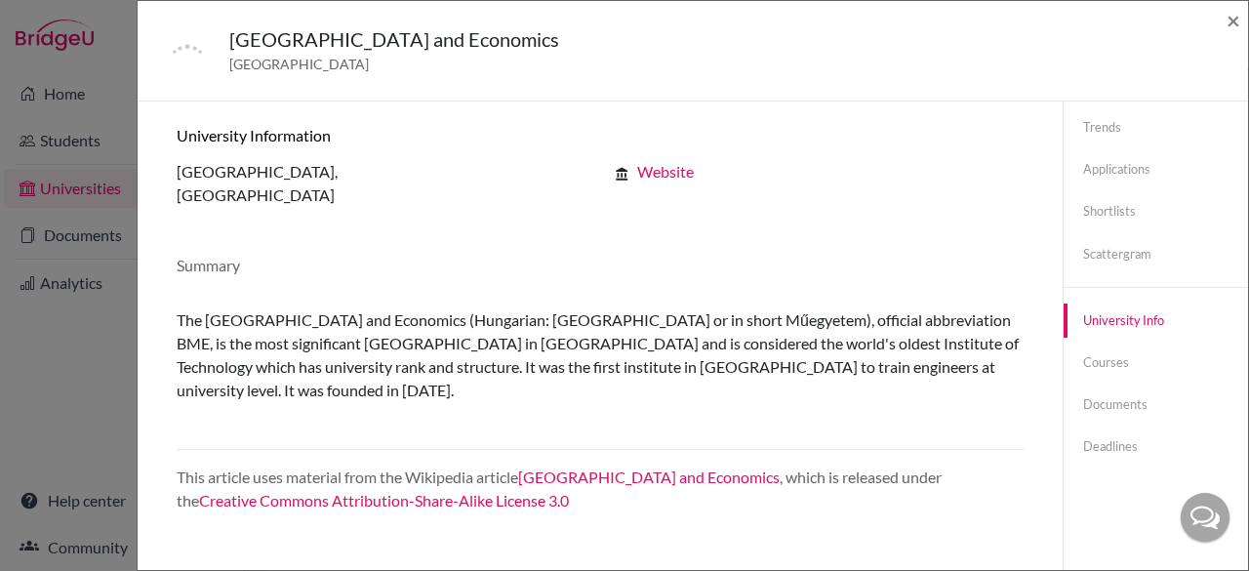
scroll to position [0, 0]
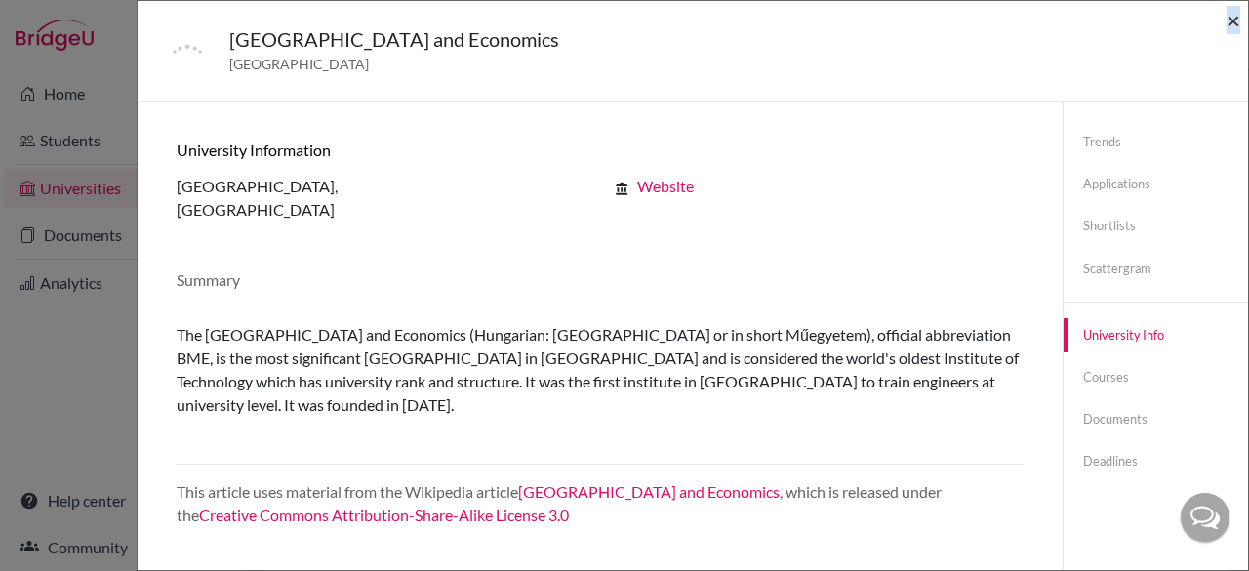
drag, startPoint x: 1225, startPoint y: 26, endPoint x: 1236, endPoint y: 15, distance: 16.6
click at [1236, 15] on div "[GEOGRAPHIC_DATA] and Economics [GEOGRAPHIC_DATA] ×" at bounding box center [692, 51] width 1095 height 84
click at [1236, 15] on span "×" at bounding box center [1234, 20] width 14 height 28
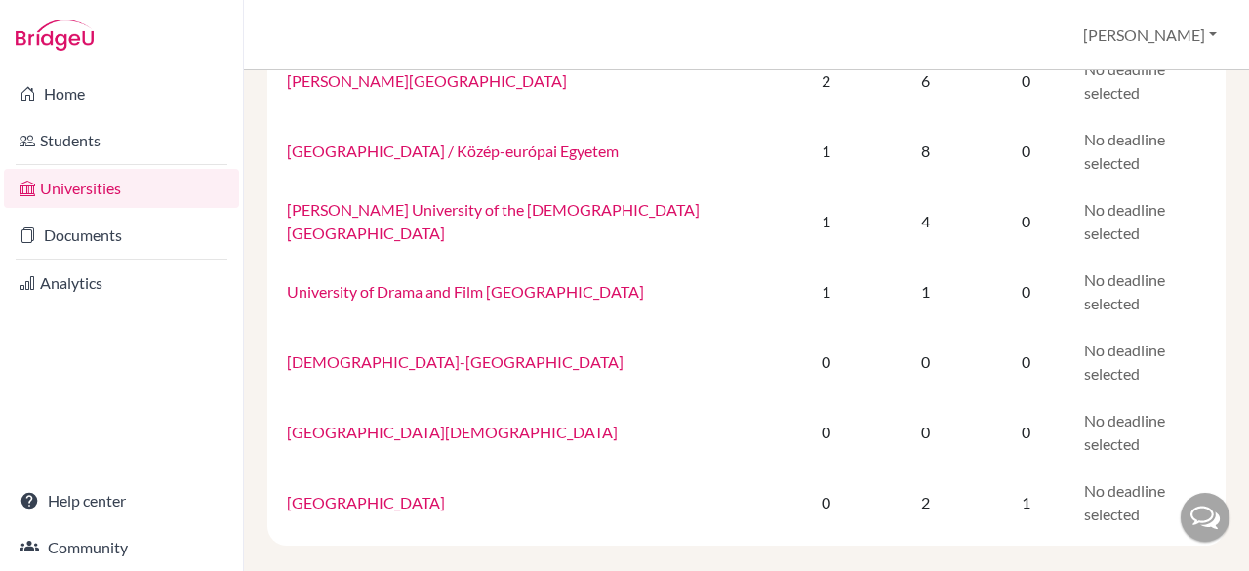
scroll to position [425, 0]
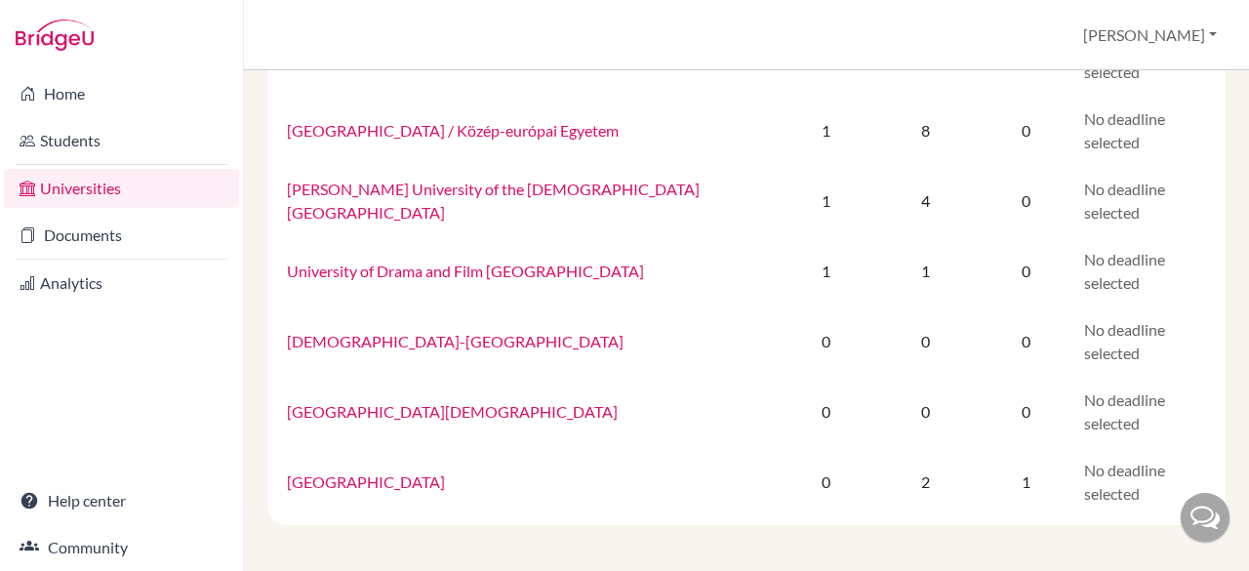
click at [269, 346] on div "University Shortlists Applications Attending Next deadline [GEOGRAPHIC_DATA] 7 …" at bounding box center [746, 142] width 958 height 765
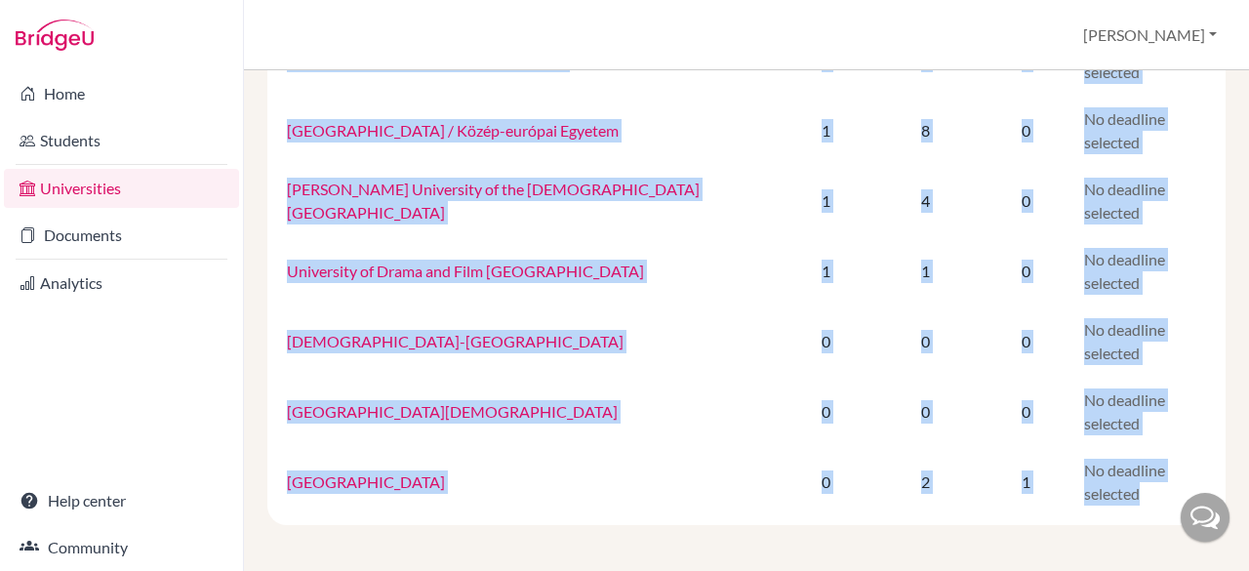
click at [269, 346] on div "University Shortlists Applications Attending Next deadline [GEOGRAPHIC_DATA] 7 …" at bounding box center [746, 142] width 958 height 765
click at [254, 366] on div "University Shortlists Applications Attending Next deadline [GEOGRAPHIC_DATA] 7 …" at bounding box center [746, 142] width 987 height 765
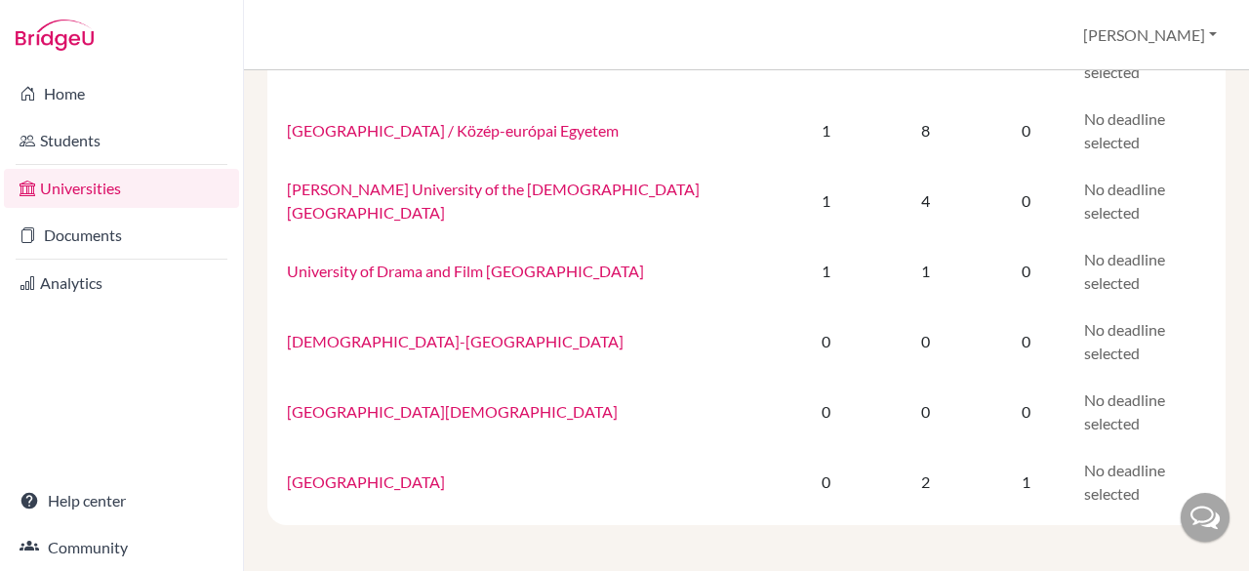
scroll to position [0, 0]
